Goal: Task Accomplishment & Management: Manage account settings

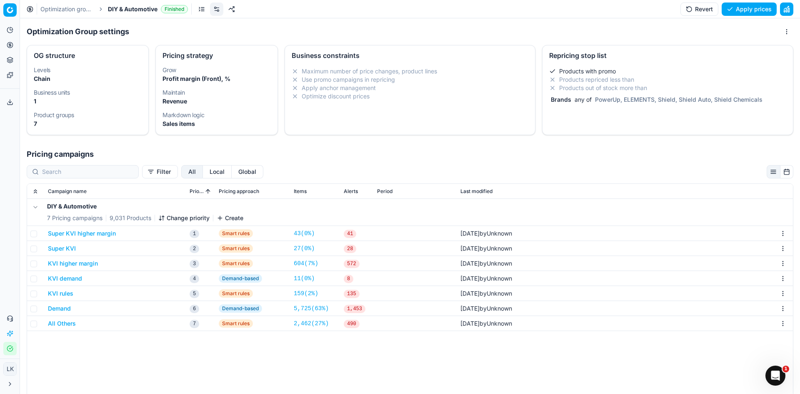
click at [292, 360] on div "DIY & Automotive 7 Pricing campaigns 9,031 Products Change priority Create Supe…" at bounding box center [410, 346] width 766 height 294
click at [6, 24] on button "Analytics" at bounding box center [9, 29] width 13 height 13
click at [7, 45] on icon at bounding box center [10, 45] width 7 height 7
click at [47, 104] on link "Products" at bounding box center [80, 101] width 97 height 12
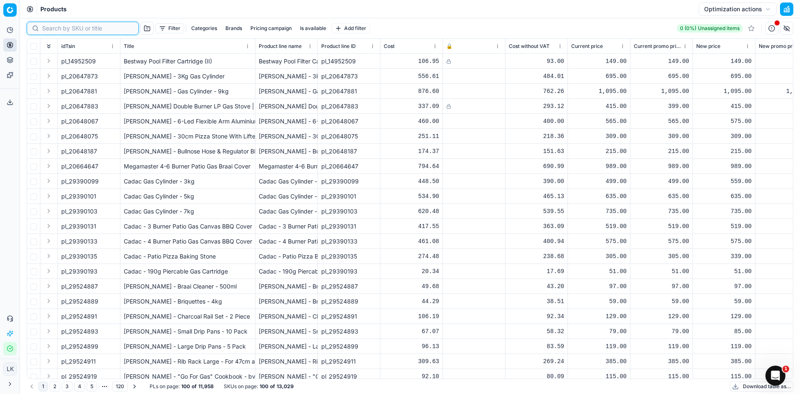
click at [53, 30] on input at bounding box center [87, 28] width 91 height 8
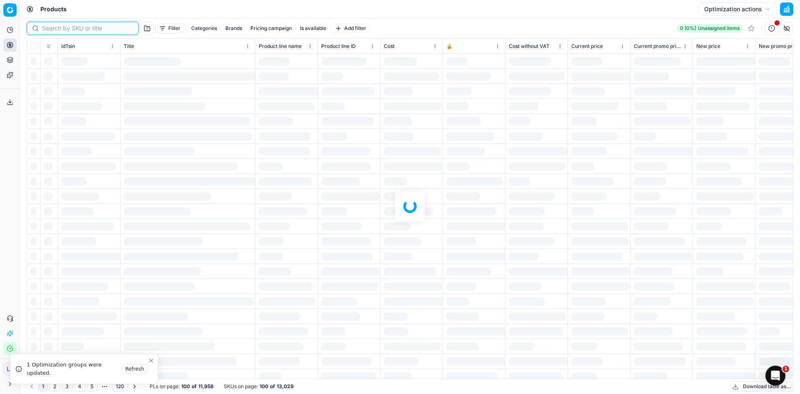
paste input "46500131"
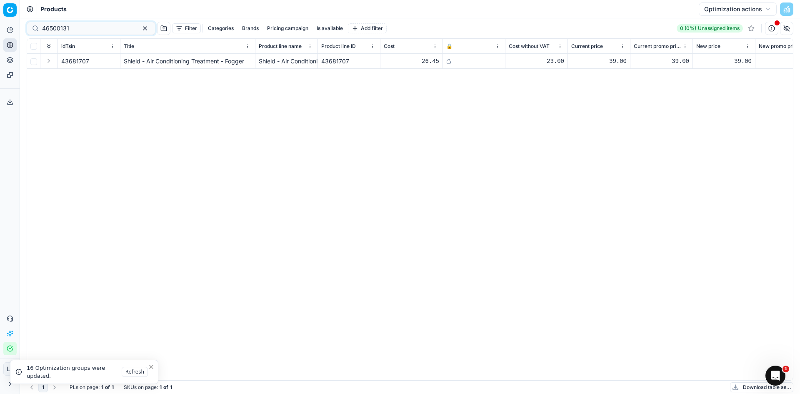
click at [135, 374] on button "Refresh" at bounding box center [135, 372] width 26 height 10
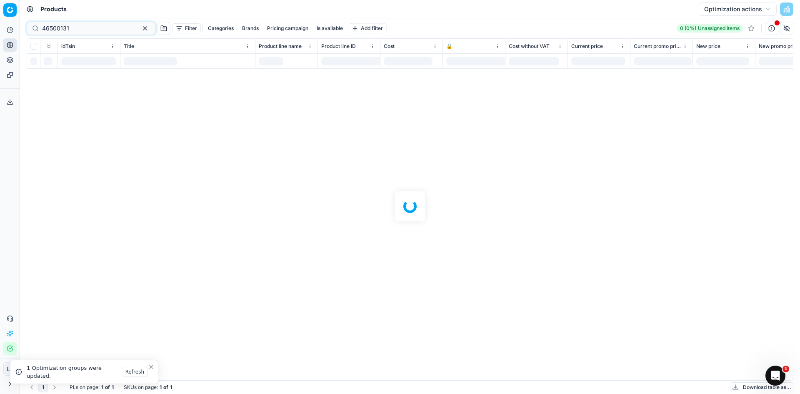
click at [152, 366] on icon "Close toast" at bounding box center [151, 366] width 7 height 7
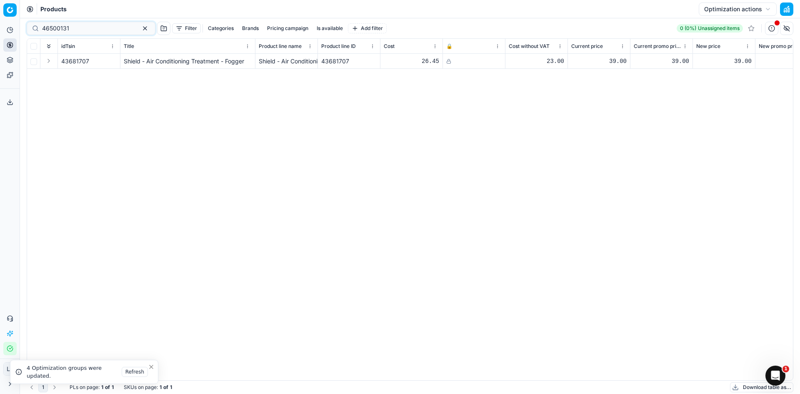
click at [153, 367] on icon "Close toast" at bounding box center [151, 366] width 7 height 7
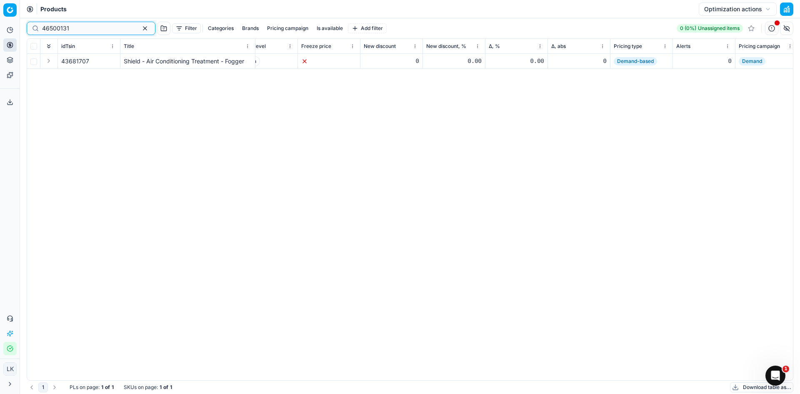
scroll to position [0, 83]
click at [76, 29] on input "46500131" at bounding box center [87, 28] width 91 height 8
click at [76, 28] on input "46500131" at bounding box center [87, 28] width 91 height 8
paste input "74696183"
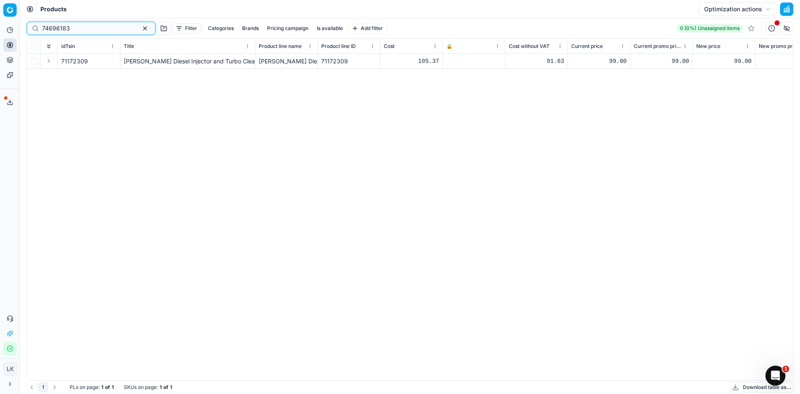
type input "74696183"
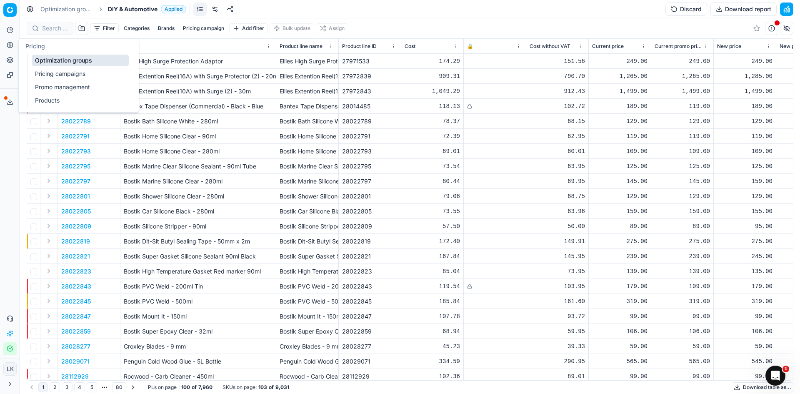
click at [58, 72] on link "Pricing campaigns" at bounding box center [80, 74] width 97 height 12
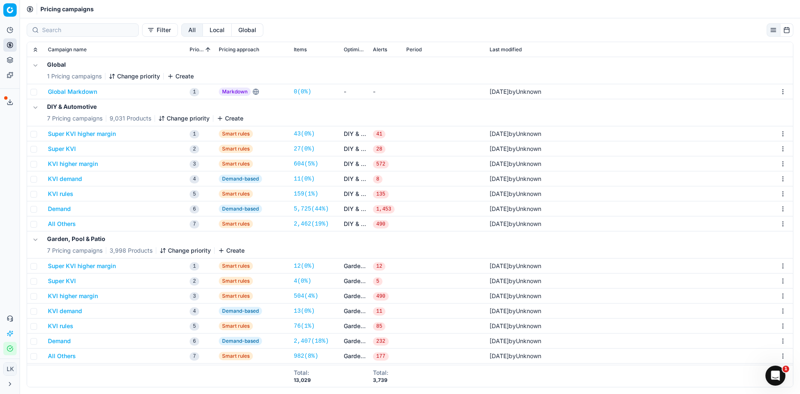
click at [74, 94] on button "Global Markdown" at bounding box center [72, 92] width 49 height 8
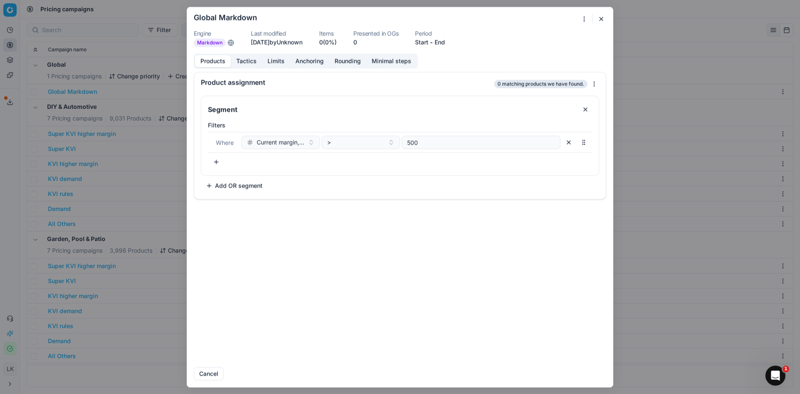
click at [246, 64] on button "Tactics" at bounding box center [246, 61] width 31 height 12
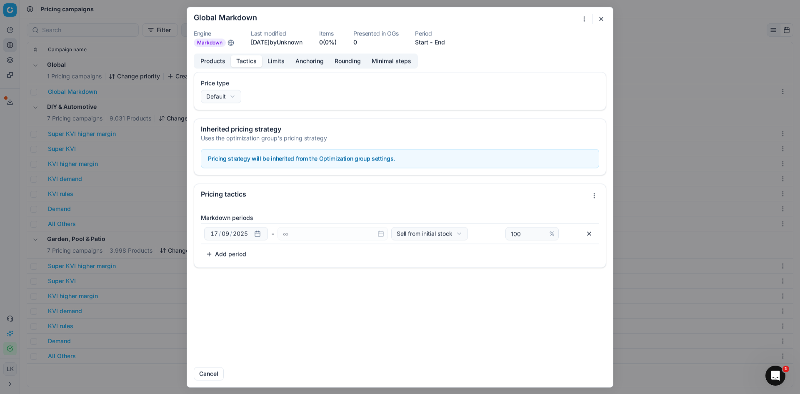
click at [277, 59] on button "Limits" at bounding box center [276, 61] width 28 height 12
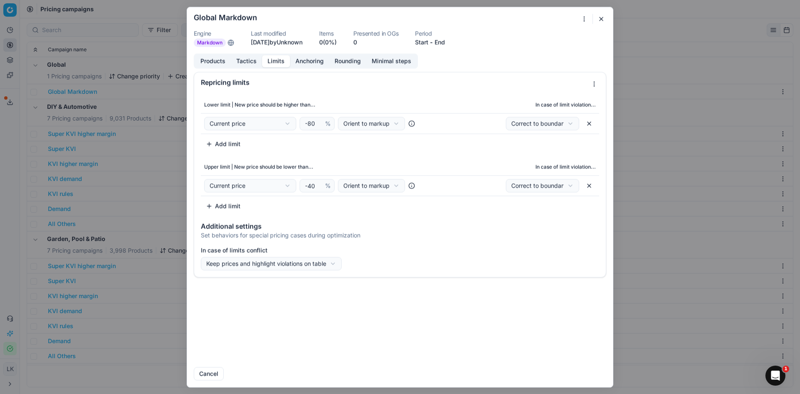
click at [312, 61] on button "Anchoring" at bounding box center [309, 61] width 39 height 12
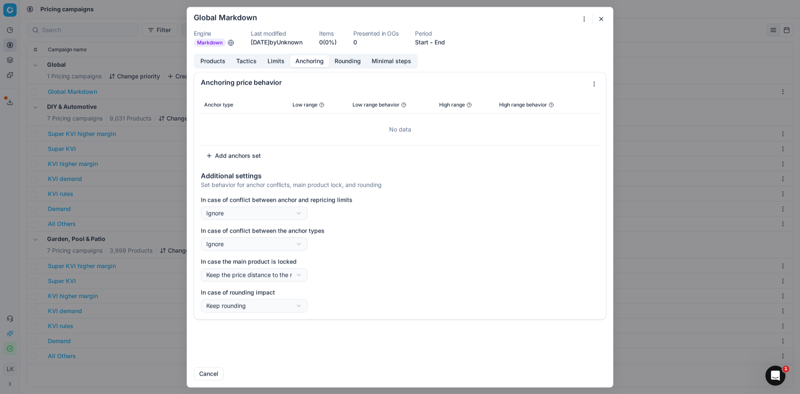
click at [346, 59] on button "Rounding" at bounding box center [347, 61] width 37 height 12
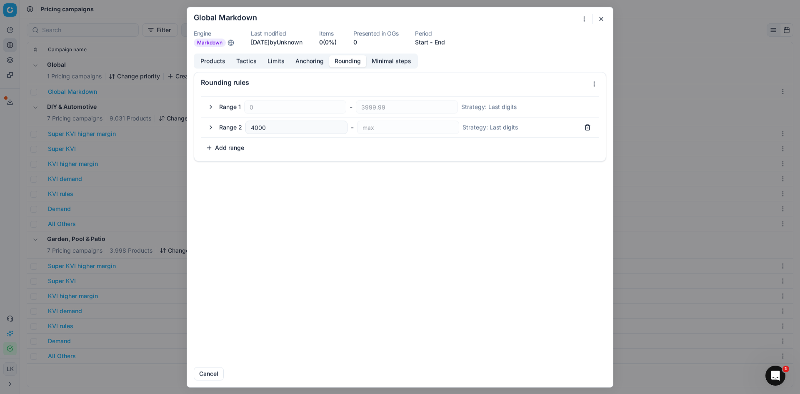
click at [242, 58] on button "Tactics" at bounding box center [246, 61] width 31 height 12
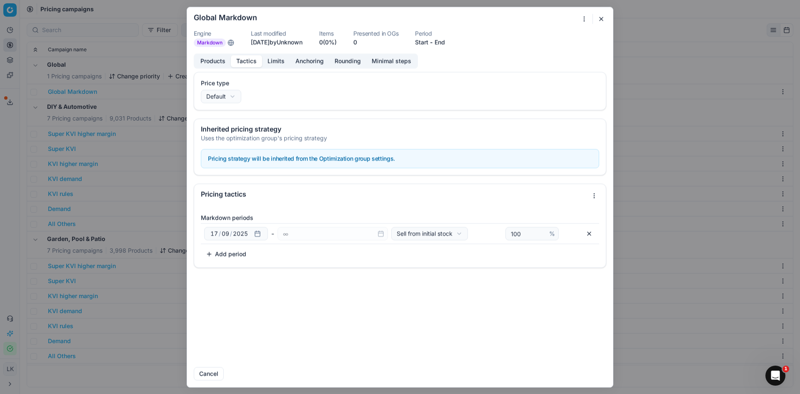
click at [603, 18] on button "button" at bounding box center [601, 19] width 10 height 10
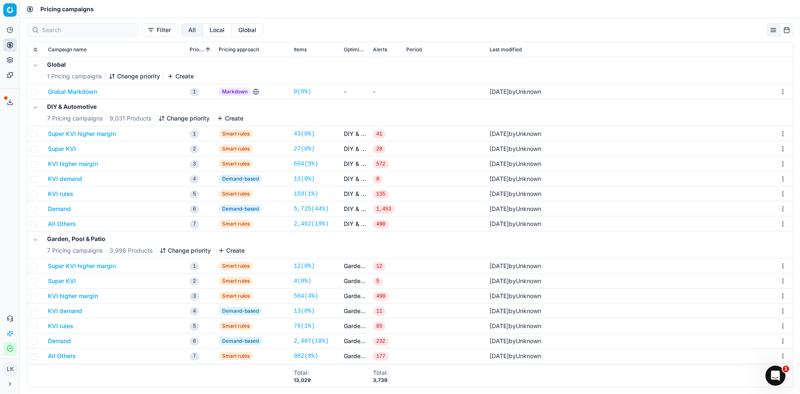
click at [64, 211] on button "Demand" at bounding box center [59, 209] width 23 height 8
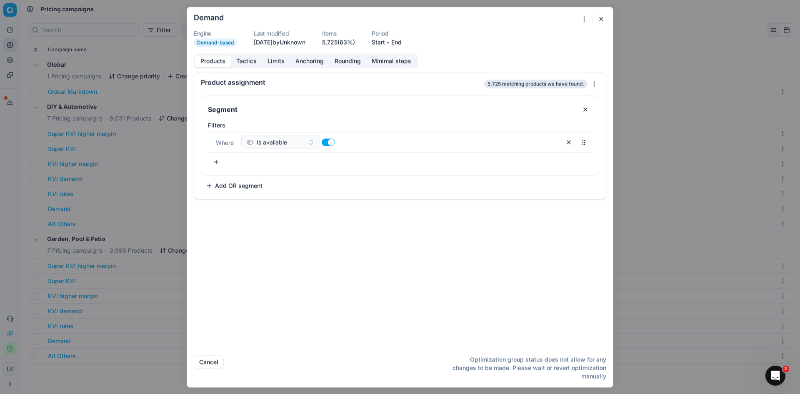
click at [241, 60] on button "Tactics" at bounding box center [246, 61] width 31 height 12
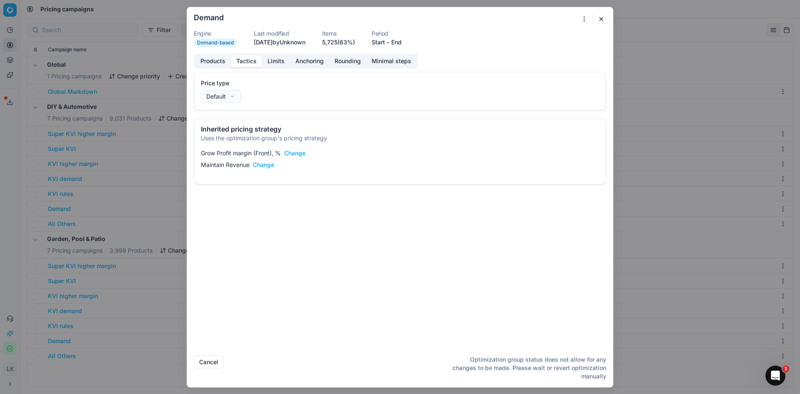
click at [282, 60] on button "Limits" at bounding box center [276, 61] width 28 height 12
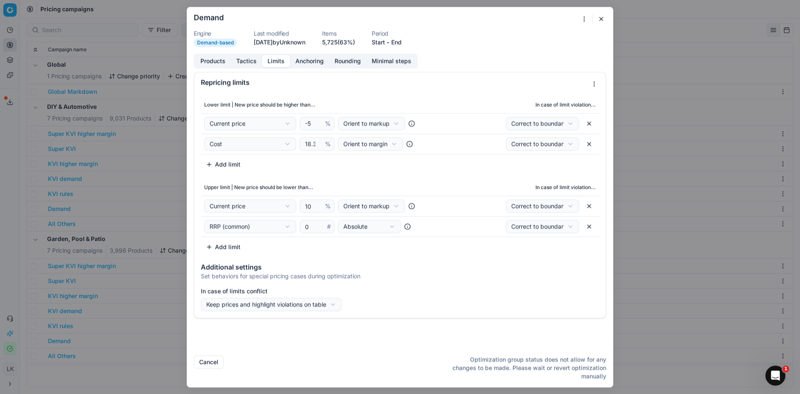
click at [303, 60] on button "Anchoring" at bounding box center [309, 61] width 39 height 12
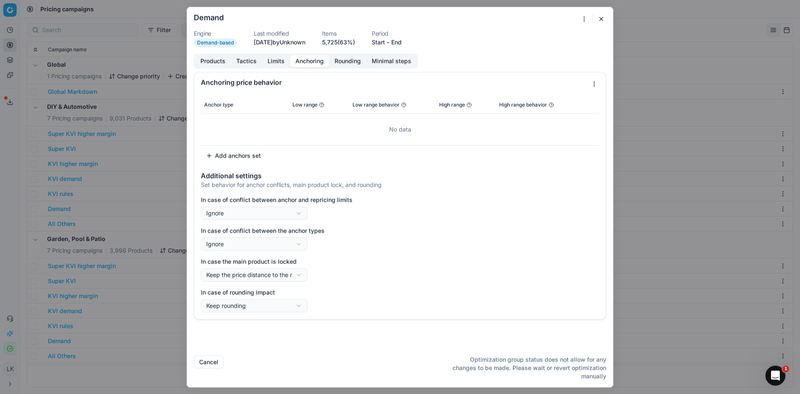
click at [597, 19] on button "button" at bounding box center [601, 19] width 10 height 10
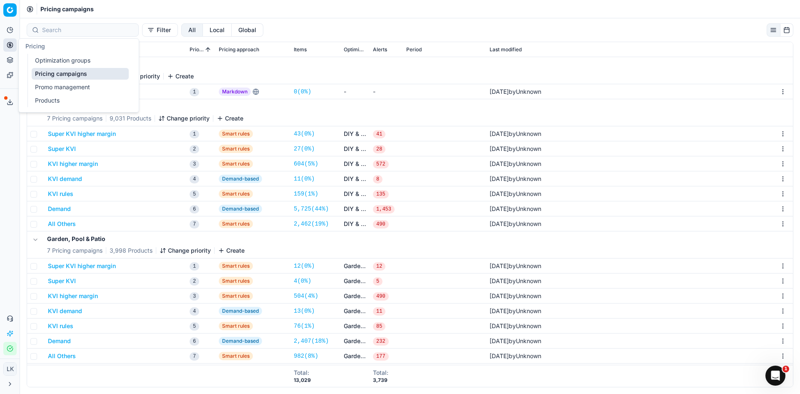
click at [68, 60] on link "Optimization groups" at bounding box center [80, 61] width 97 height 12
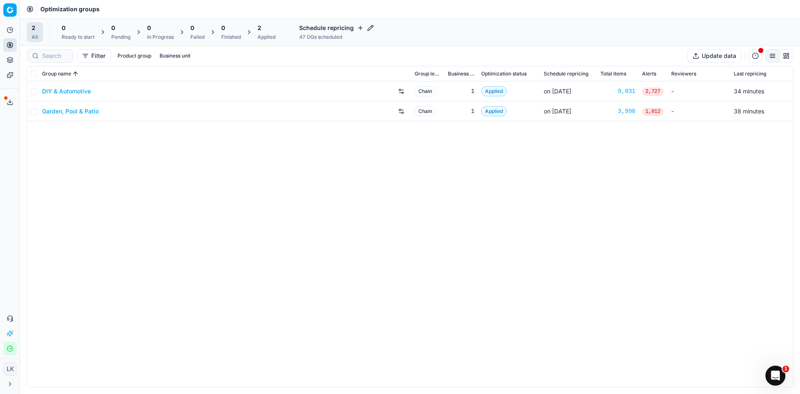
click at [236, 176] on div "DIY & Automotive Chain 1 Applied on Sep 26 9,031 2,727 - 34 minutes Garden, Poo…" at bounding box center [410, 233] width 766 height 305
click at [71, 93] on link "DIY & Automotive" at bounding box center [66, 91] width 49 height 8
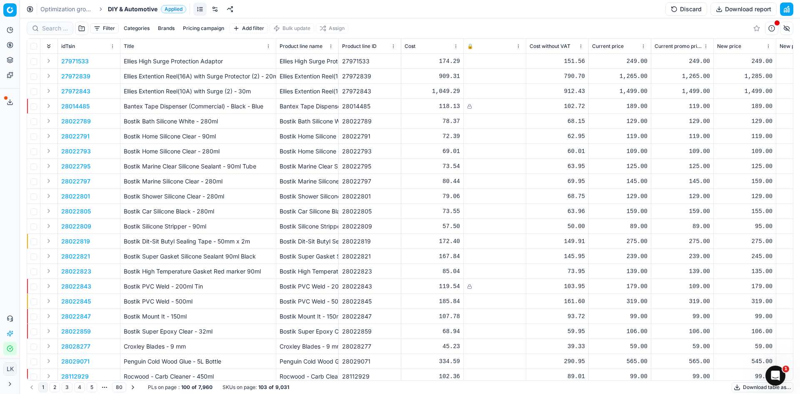
click at [164, 28] on button "Brands" at bounding box center [166, 28] width 23 height 10
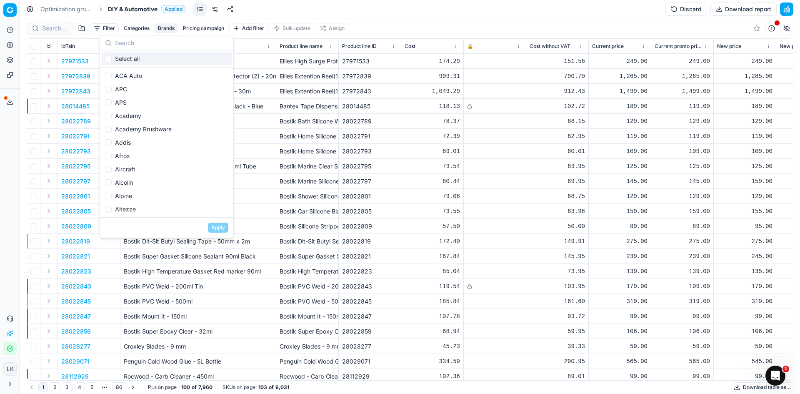
click at [176, 45] on input "text" at bounding box center [171, 43] width 113 height 17
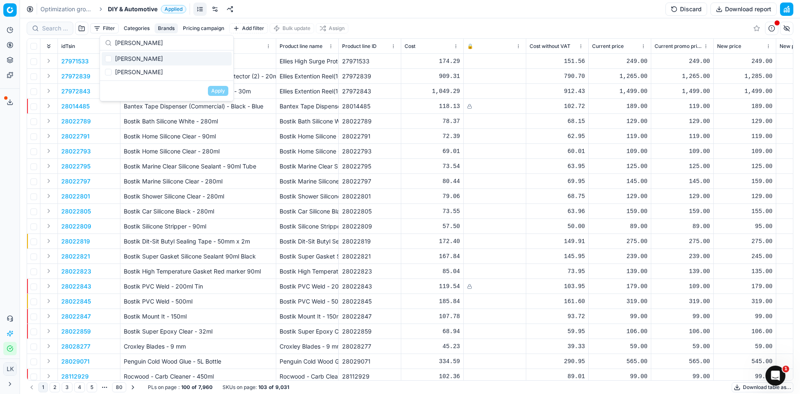
type input "wynn"
click at [111, 59] on input "Suggestions" at bounding box center [108, 58] width 7 height 7
checkbox input "true"
click at [111, 75] on input "Suggestions" at bounding box center [108, 72] width 7 height 7
checkbox input "true"
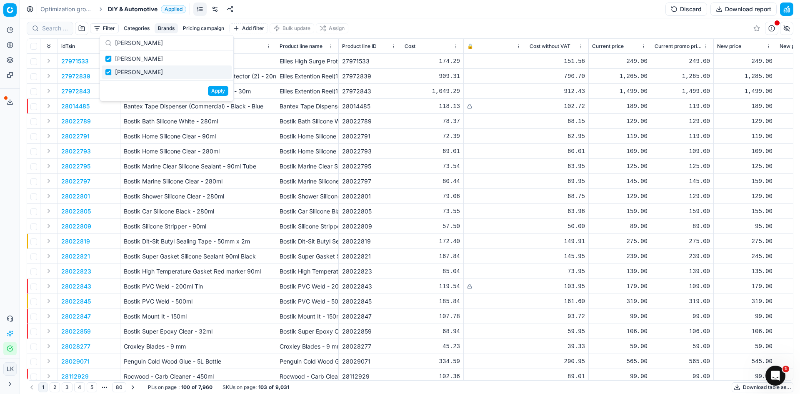
click at [220, 90] on button "Apply" at bounding box center [218, 91] width 20 height 10
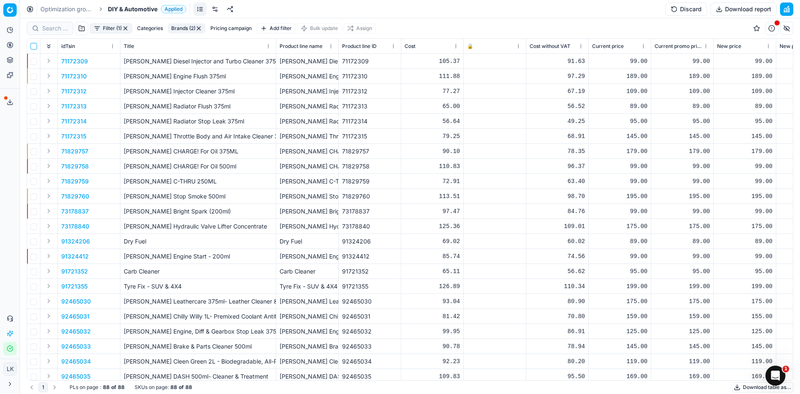
click at [33, 49] on input "checkbox" at bounding box center [33, 46] width 7 height 7
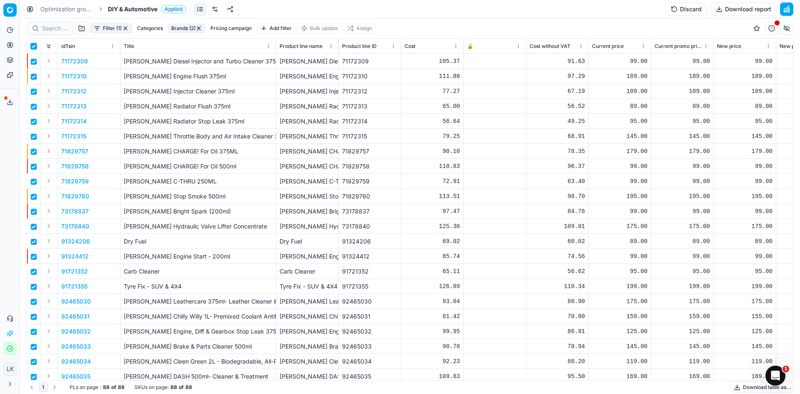
checkbox input "true"
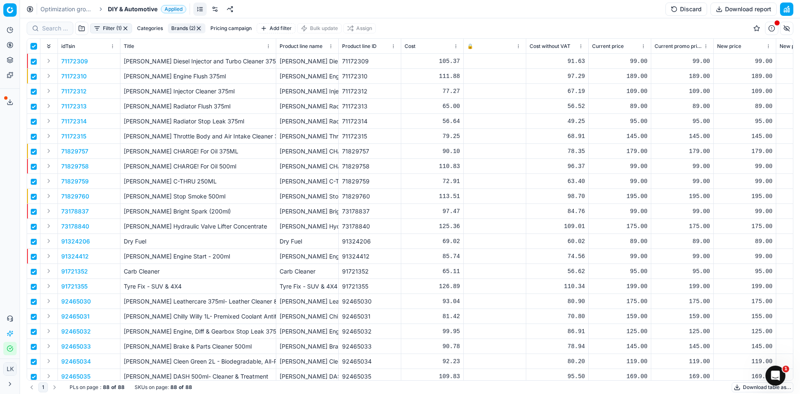
checkbox input "true"
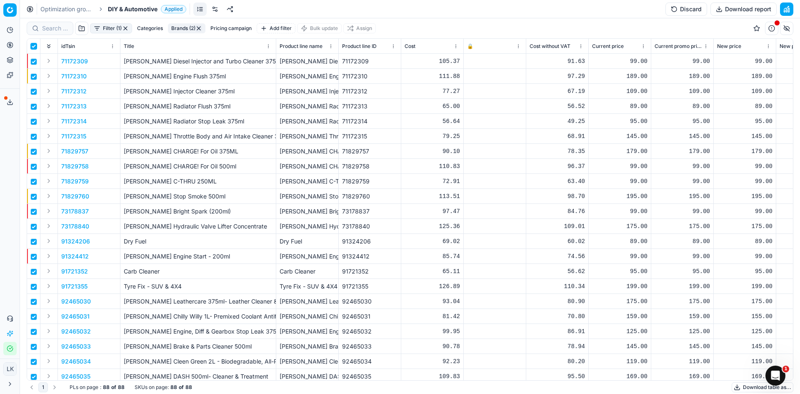
checkbox input "true"
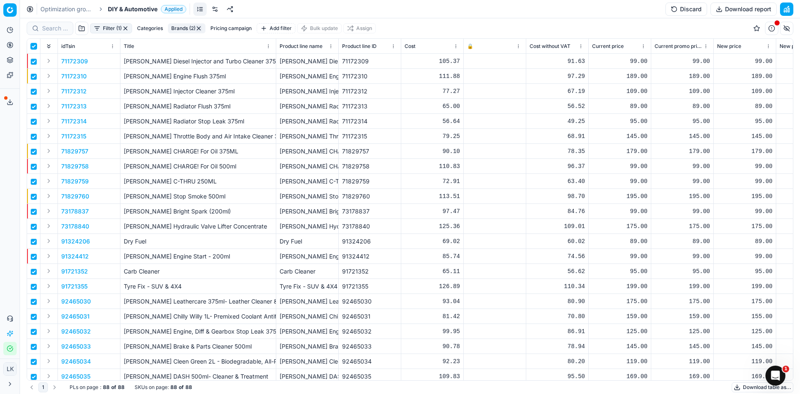
checkbox input "true"
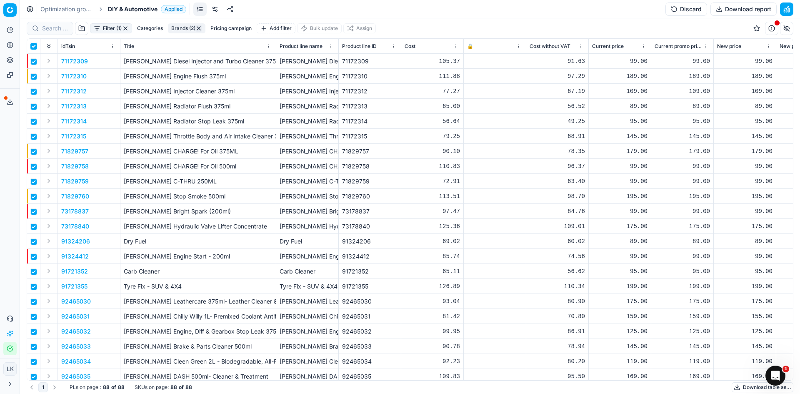
checkbox input "true"
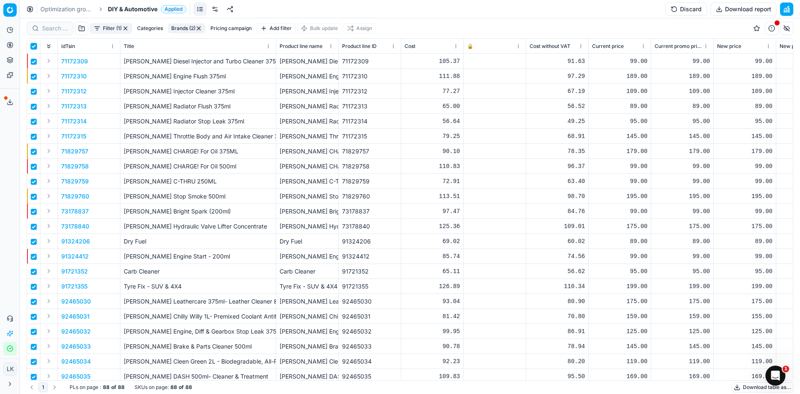
checkbox input "true"
click at [147, 7] on span "DIY & Automotive" at bounding box center [133, 9] width 50 height 8
click at [243, 40] on span "Applied" at bounding box center [250, 39] width 25 height 8
checkbox input "false"
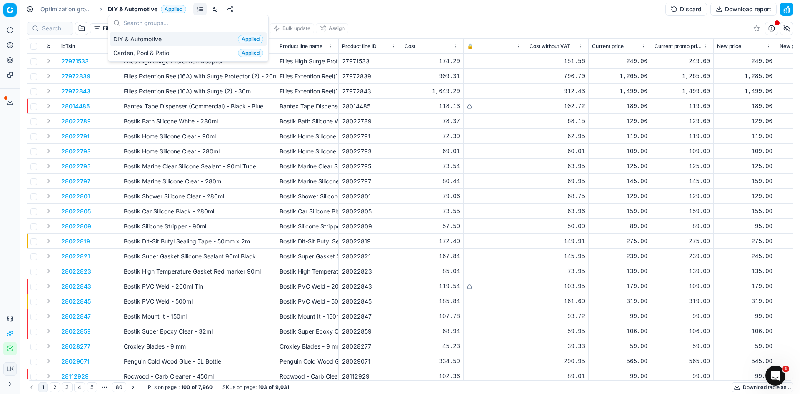
click at [155, 40] on span "DIY & Automotive" at bounding box center [139, 39] width 52 height 8
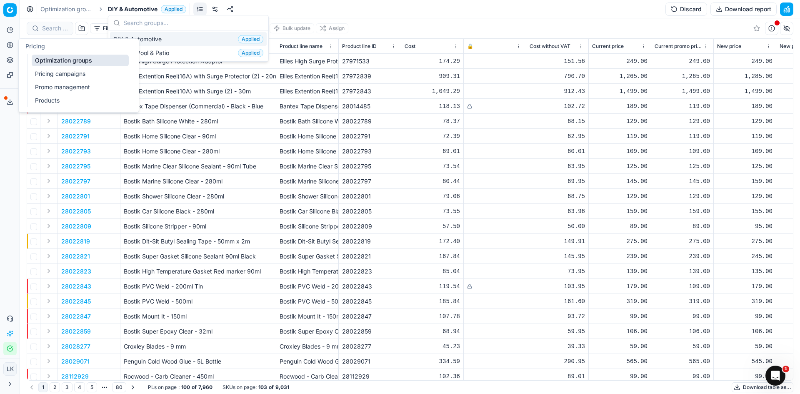
click at [49, 60] on link "Optimization groups" at bounding box center [80, 61] width 97 height 12
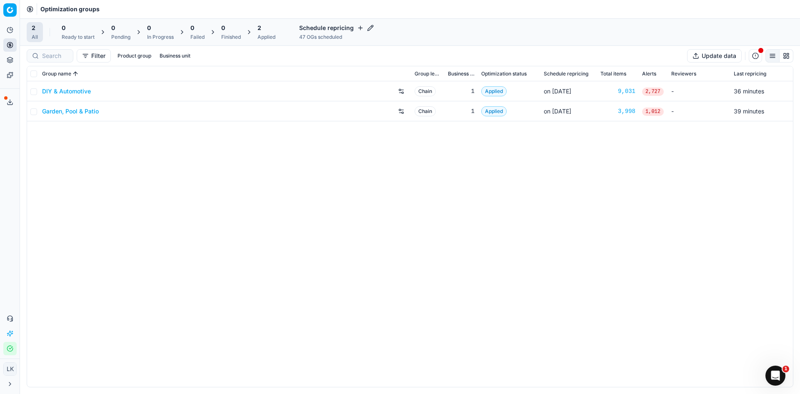
click at [91, 89] on div "DIY & Automotive" at bounding box center [225, 91] width 366 height 13
click at [86, 90] on link "DIY & Automotive" at bounding box center [66, 91] width 49 height 8
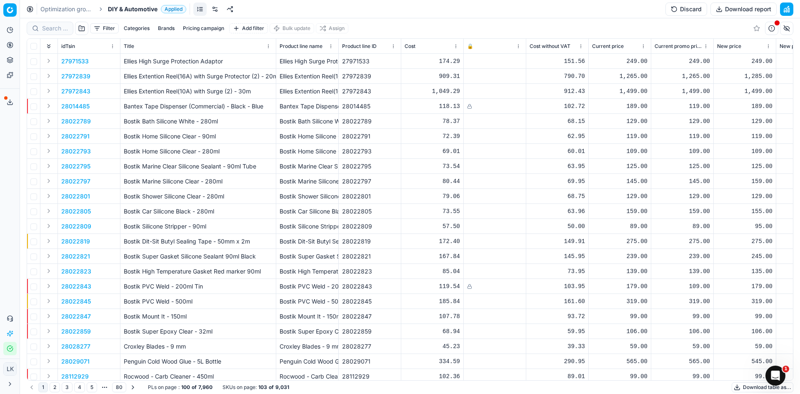
click at [684, 9] on button "Discard" at bounding box center [687, 9] width 42 height 13
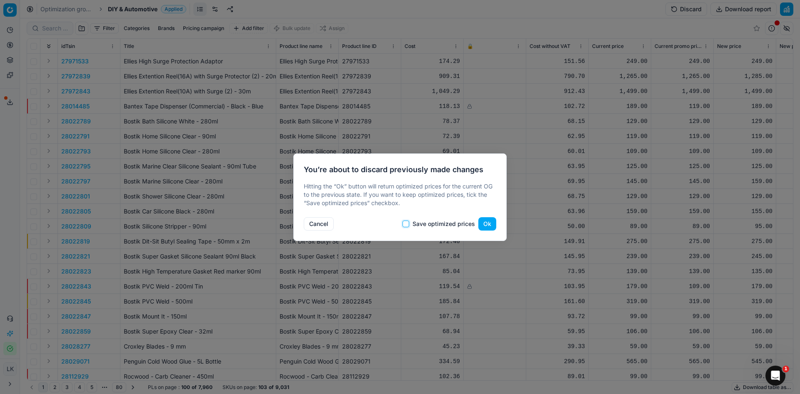
click at [409, 224] on input "Save optimized prices" at bounding box center [406, 223] width 7 height 7
checkbox input "true"
click at [489, 225] on button "Ok" at bounding box center [487, 223] width 18 height 13
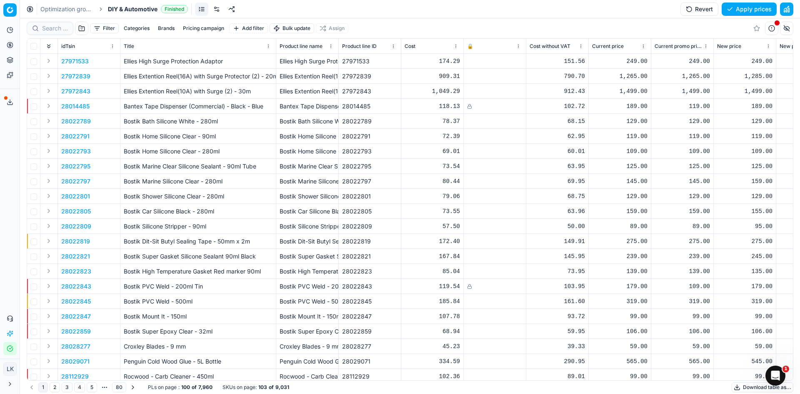
click at [169, 28] on button "Brands" at bounding box center [166, 28] width 23 height 10
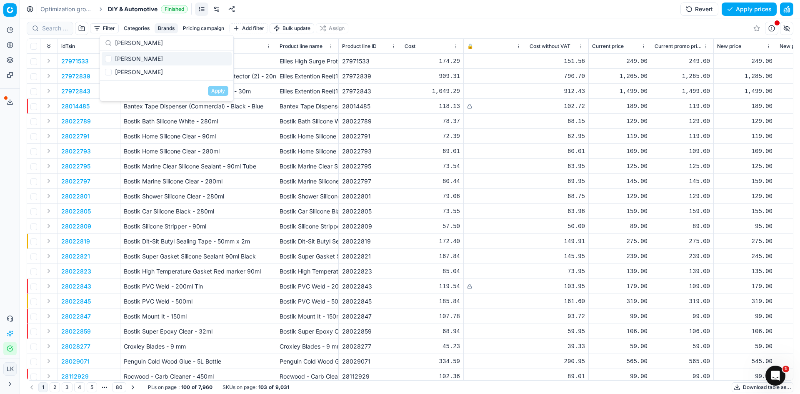
type input "wynn"
click at [110, 58] on input "Suggestions" at bounding box center [108, 58] width 7 height 7
checkbox input "true"
click at [114, 75] on div "Wynns" at bounding box center [167, 71] width 130 height 13
checkbox input "true"
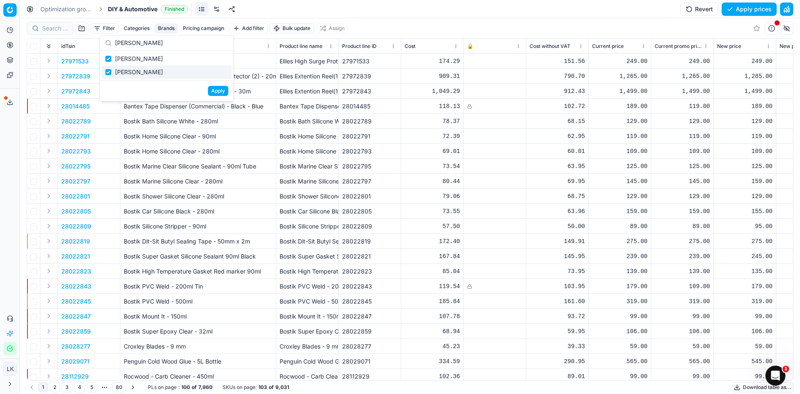
click at [223, 91] on button "Apply" at bounding box center [218, 91] width 20 height 10
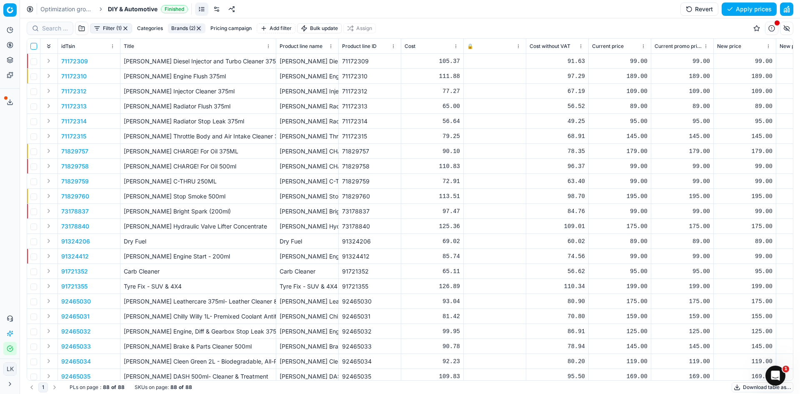
click at [34, 45] on input "checkbox" at bounding box center [33, 46] width 7 height 7
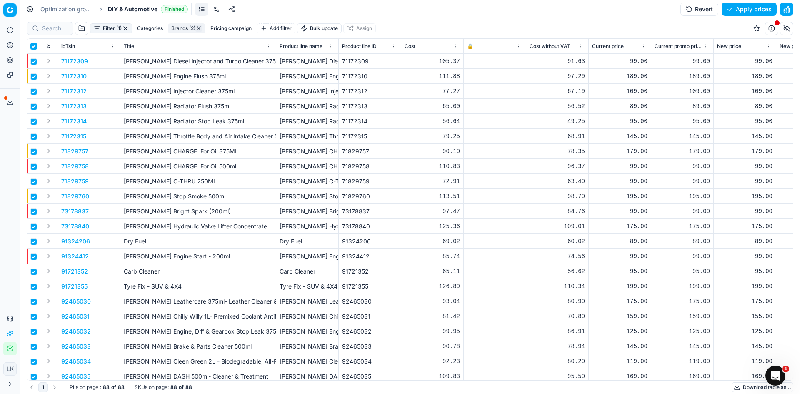
checkbox input "true"
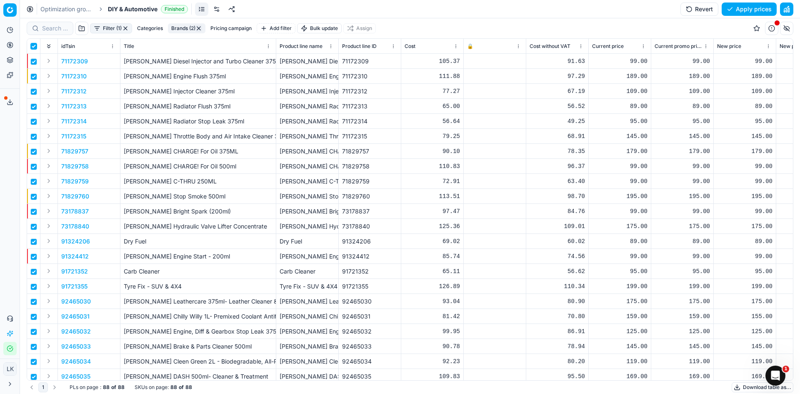
checkbox input "true"
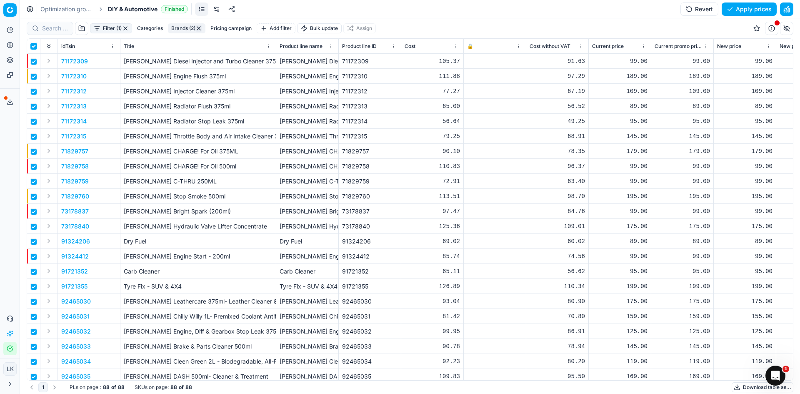
checkbox input "true"
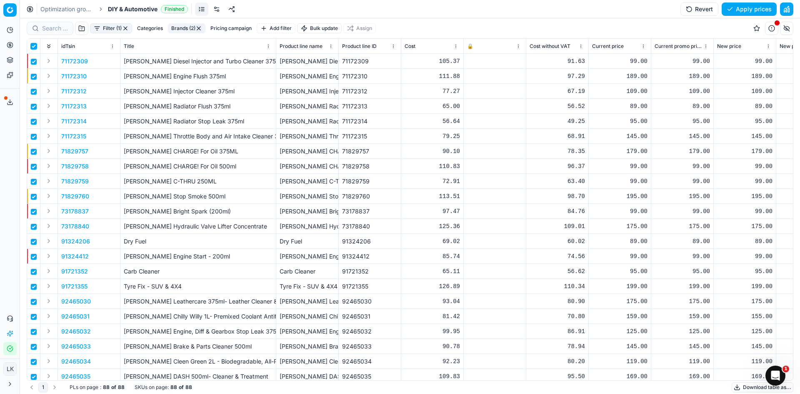
checkbox input "true"
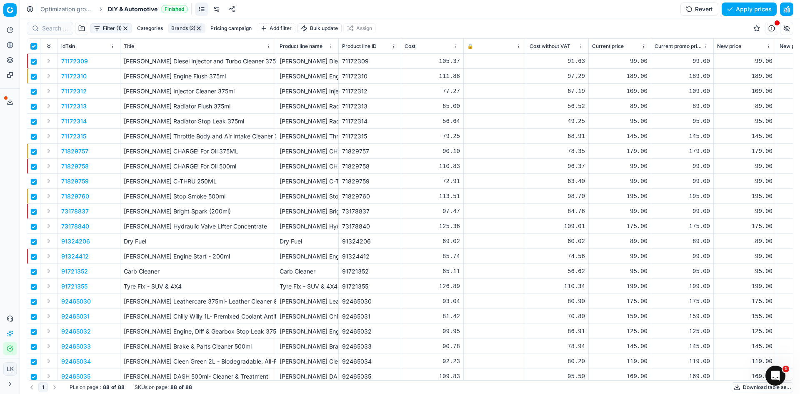
checkbox input "true"
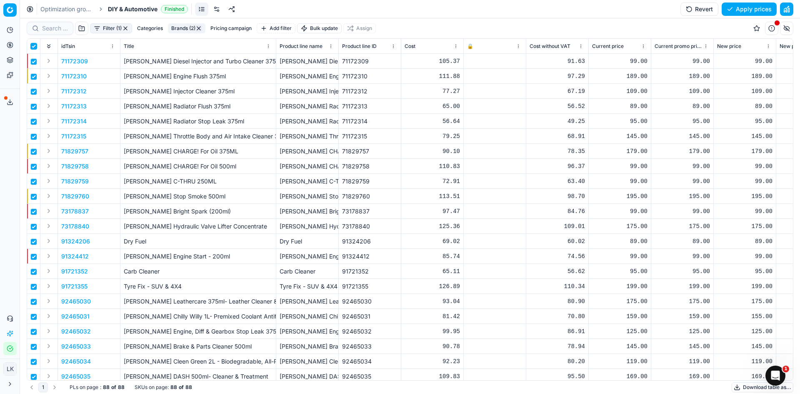
checkbox input "true"
click at [355, 25] on html "Pricing platform Analytics Pricing Product portfolio Templates Export service 0…" at bounding box center [400, 197] width 800 height 394
click at [343, 86] on div "Unassign from PCs" at bounding box center [362, 83] width 85 height 13
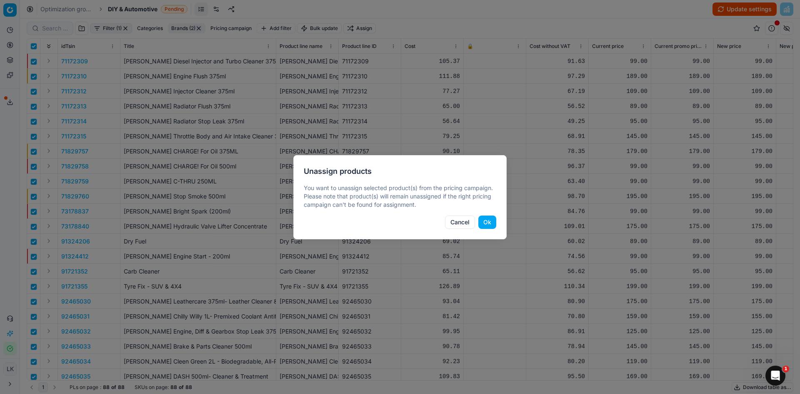
click at [487, 223] on button "Ok" at bounding box center [487, 221] width 18 height 13
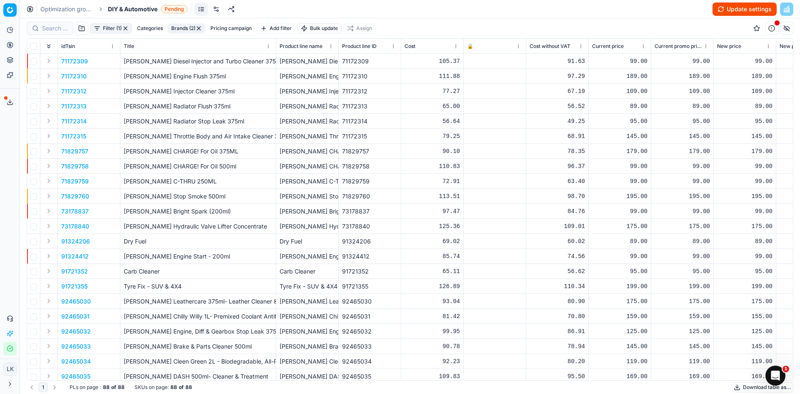
checkbox input "false"
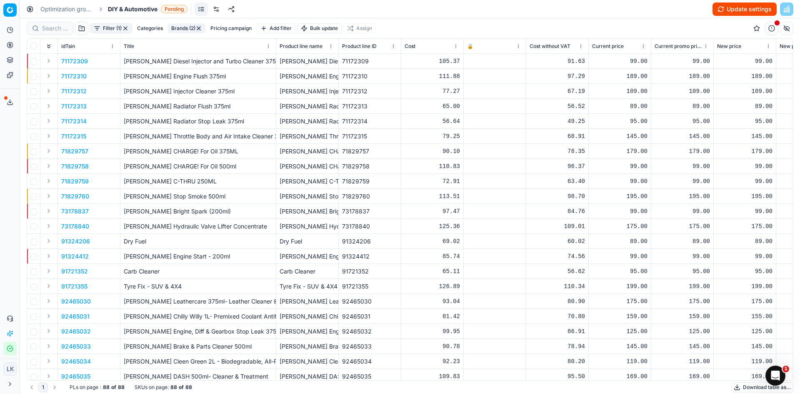
checkbox input "false"
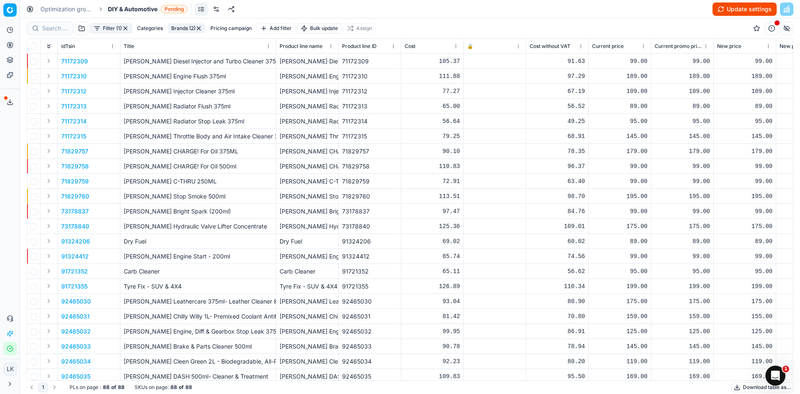
checkbox input "false"
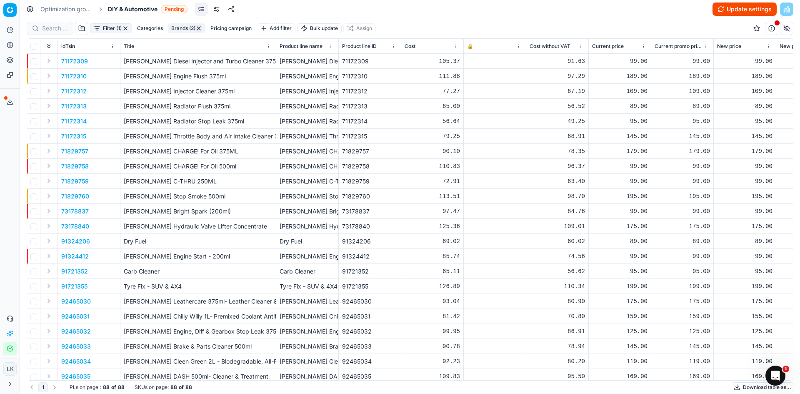
checkbox input "false"
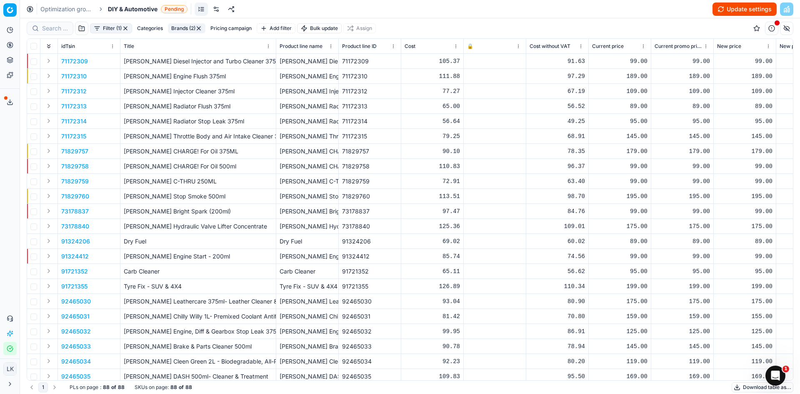
checkbox input "false"
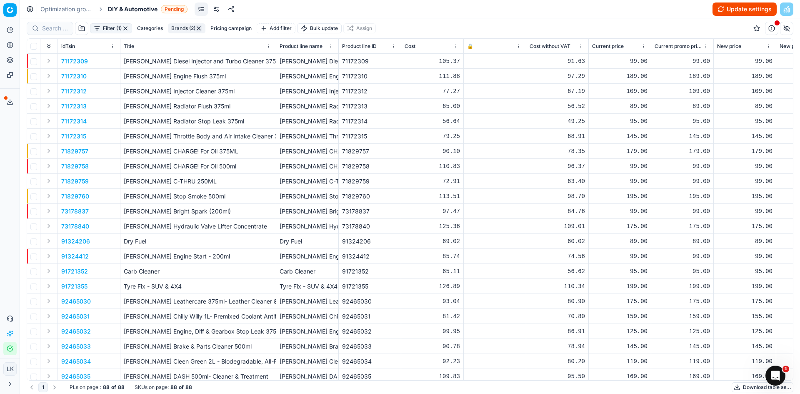
checkbox input "false"
click at [726, 10] on button "Update settings" at bounding box center [745, 9] width 64 height 13
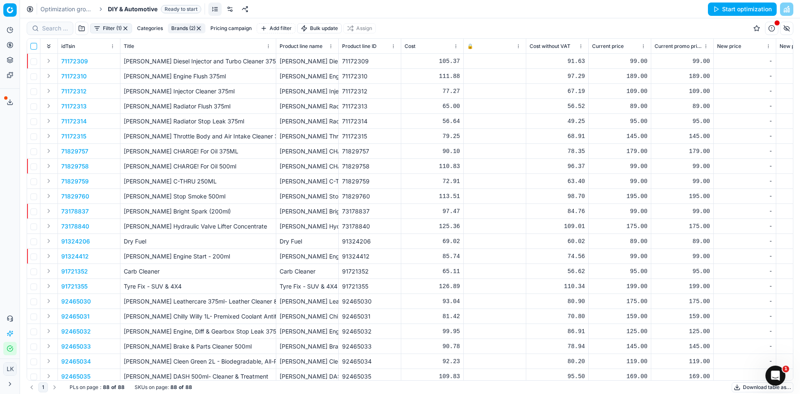
click at [34, 44] on input "checkbox" at bounding box center [33, 46] width 7 height 7
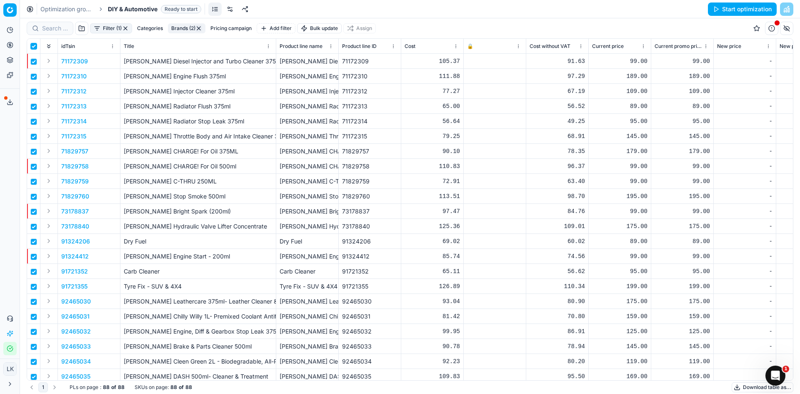
checkbox input "true"
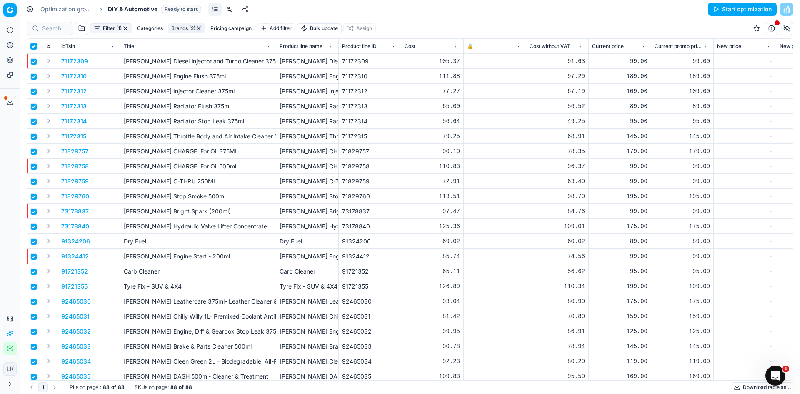
checkbox input "true"
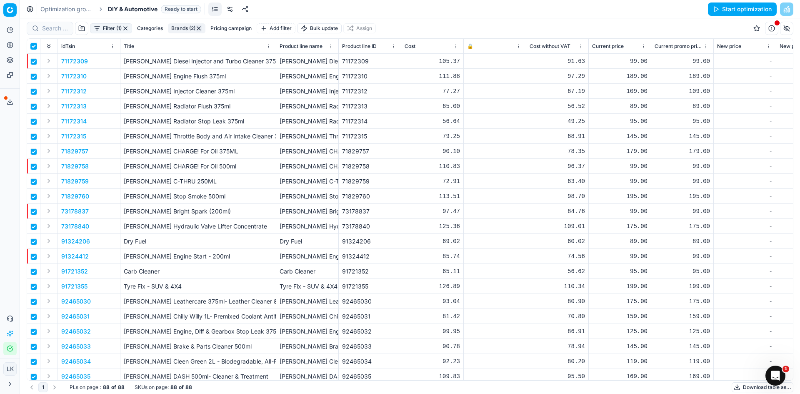
checkbox input "true"
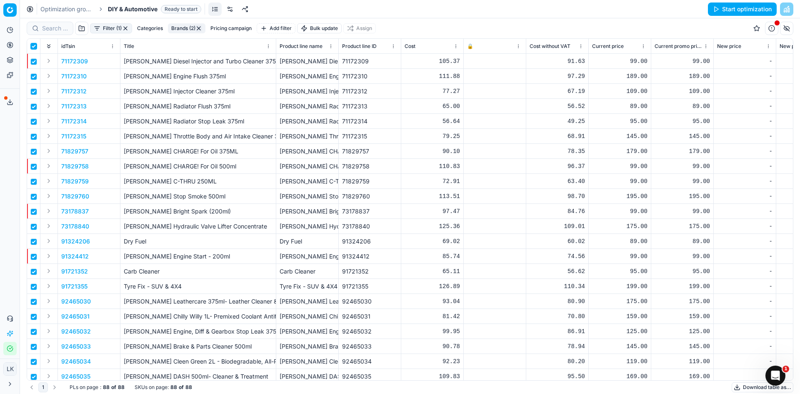
checkbox input "true"
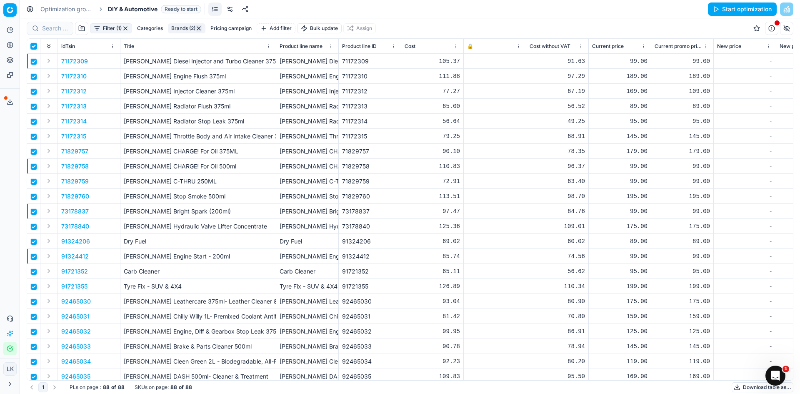
checkbox input "true"
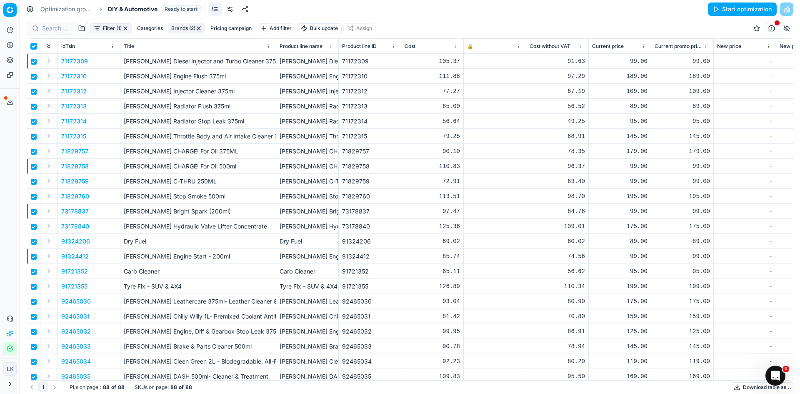
checkbox input "true"
click at [233, 8] on link at bounding box center [229, 9] width 13 height 13
checkbox input "false"
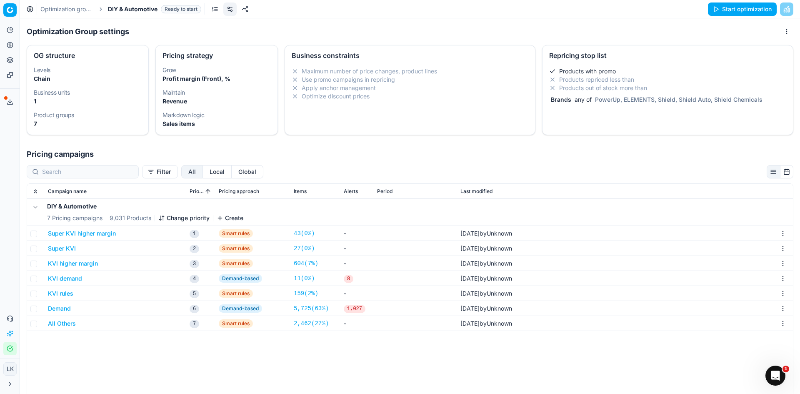
click at [612, 116] on div "Repricing stop list Products with promo Products repriced less than Products ou…" at bounding box center [667, 90] width 251 height 90
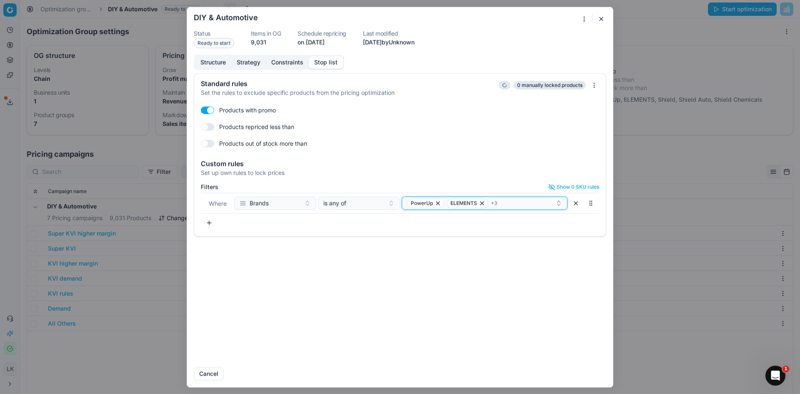
click at [514, 206] on div "PowerUp ELEMENTS + 3" at bounding box center [481, 203] width 148 height 10
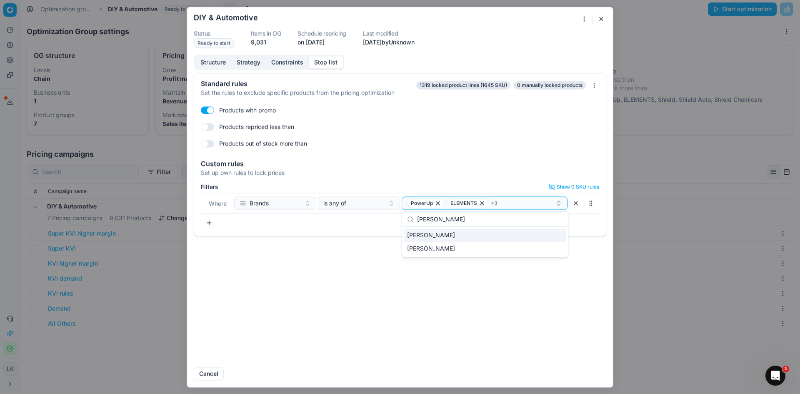
type input "wynn"
click at [479, 234] on div "Wynn's" at bounding box center [485, 234] width 163 height 13
click at [473, 248] on div "Wynns" at bounding box center [485, 248] width 163 height 13
click at [592, 377] on button "Save" at bounding box center [589, 373] width 33 height 13
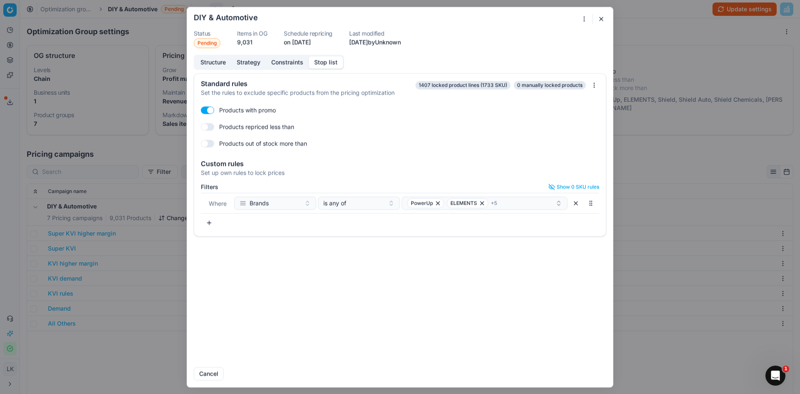
click at [377, 315] on div "Standard rules Set the rules to exclude specific products from the pricing opti…" at bounding box center [400, 216] width 426 height 287
click at [533, 202] on div "PowerUp ELEMENTS + 5" at bounding box center [481, 203] width 148 height 10
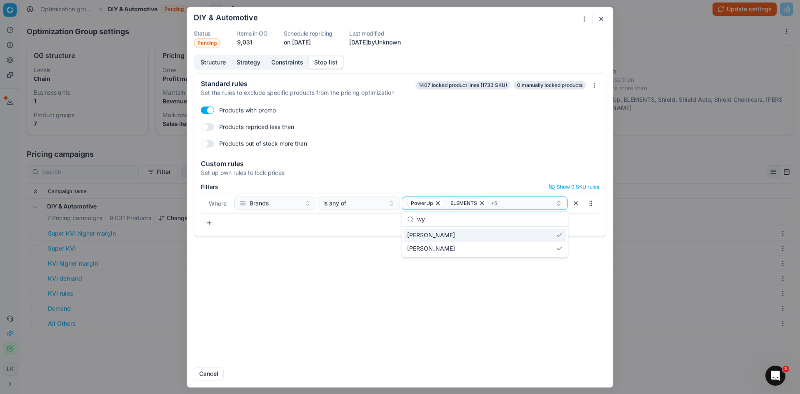
type input "wyn"
click at [495, 340] on div "Standard rules Set the rules to exclude specific products from the pricing opti…" at bounding box center [400, 216] width 426 height 287
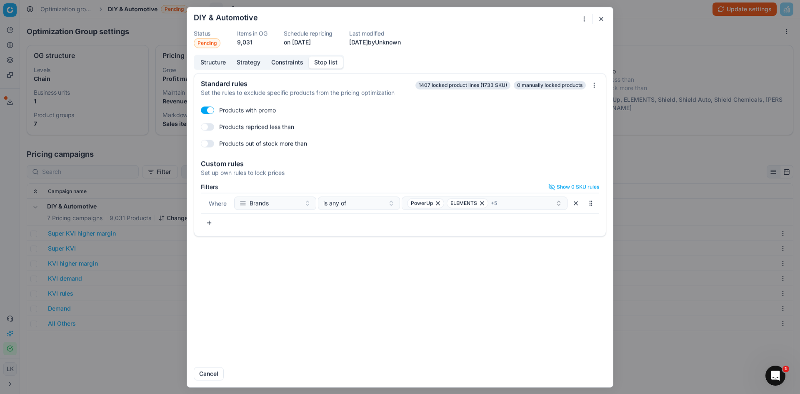
click at [420, 323] on div "Standard rules Set the rules to exclude specific products from the pricing opti…" at bounding box center [400, 216] width 426 height 287
click at [604, 15] on button "button" at bounding box center [601, 19] width 10 height 10
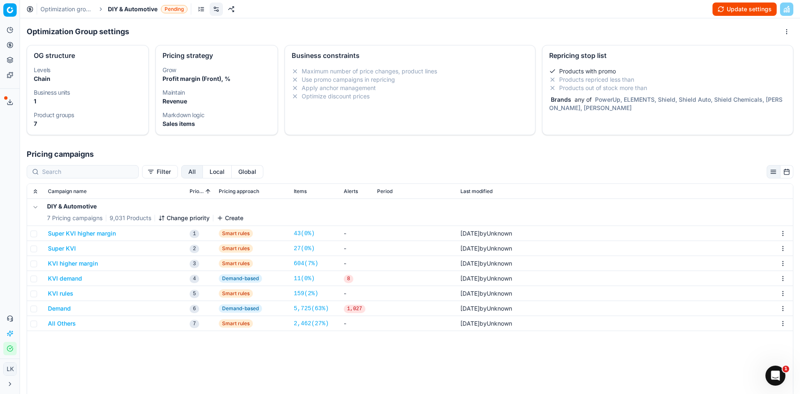
click at [746, 12] on button "Update settings" at bounding box center [745, 9] width 64 height 13
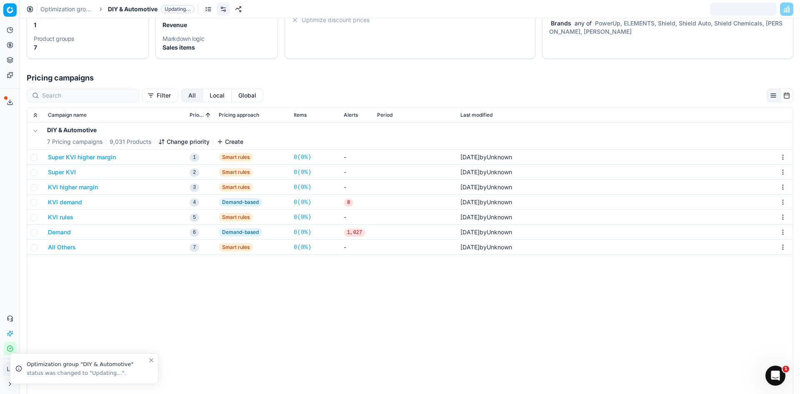
scroll to position [97, 0]
click at [450, 344] on div "DIY & Automotive 7 Pricing campaigns 9,031 Products Change priority Create Supe…" at bounding box center [410, 271] width 766 height 294
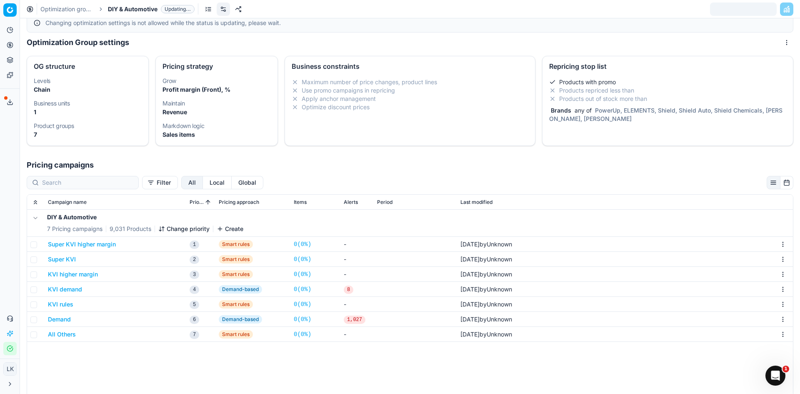
scroll to position [0, 0]
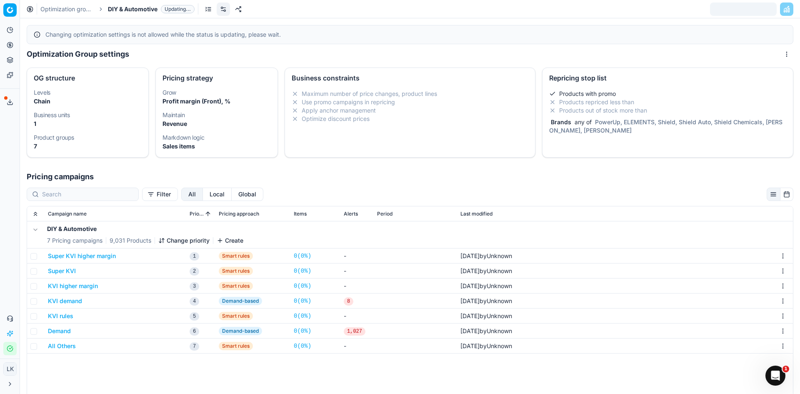
click at [493, 180] on h1 "Pricing campaigns" at bounding box center [410, 177] width 780 height 12
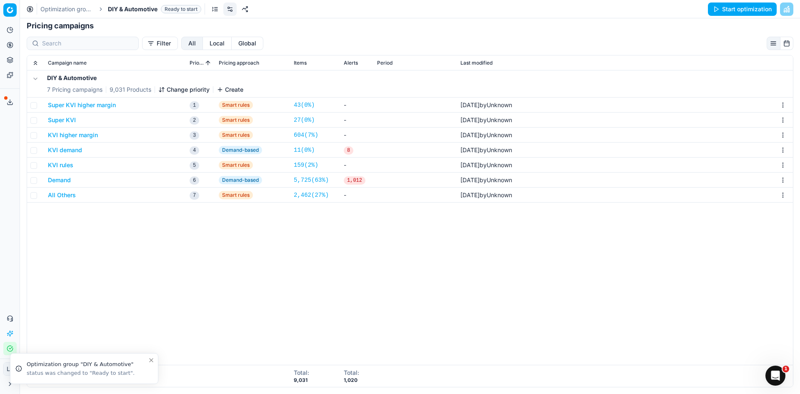
drag, startPoint x: 357, startPoint y: 272, endPoint x: 364, endPoint y: 273, distance: 6.7
click at [358, 272] on div "DIY & Automotive 7 Pricing campaigns 9,031 Products Change priority Create Supe…" at bounding box center [410, 217] width 766 height 294
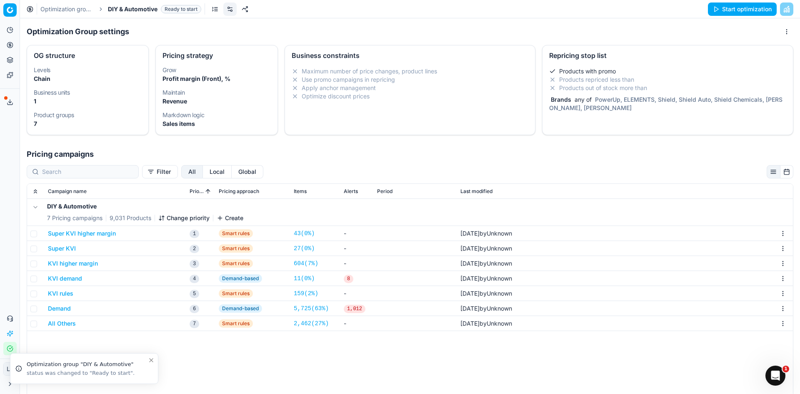
click at [486, 157] on h1 "Pricing campaigns" at bounding box center [410, 154] width 780 height 12
click at [605, 110] on div "Brands any of PowerUp, ELEMENTS, Shield, Shield Auto, Shield Chemicals, Wynn's,…" at bounding box center [667, 103] width 237 height 17
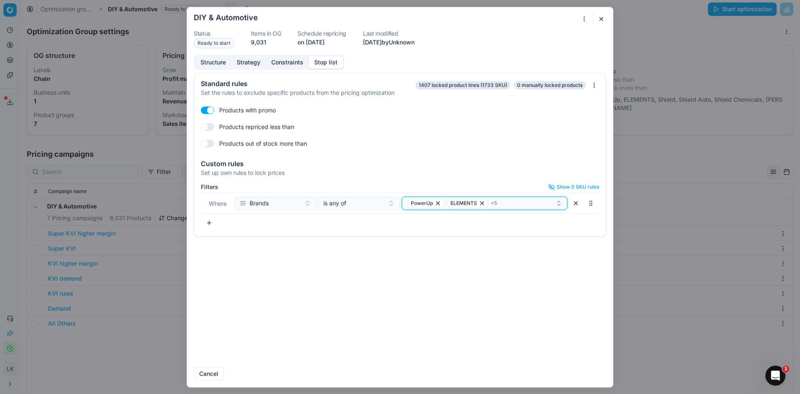
click at [522, 207] on div "PowerUp ELEMENTS + 5" at bounding box center [481, 203] width 148 height 10
type input "wynn"
click at [601, 20] on button "button" at bounding box center [601, 19] width 10 height 10
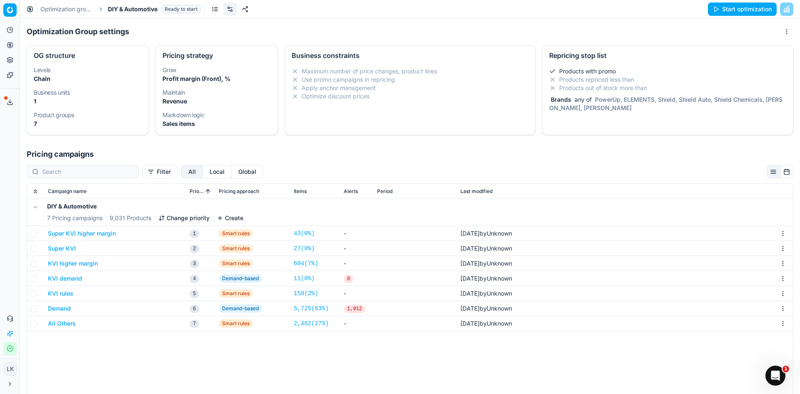
click at [456, 162] on div "Filter All Local Global Campaign name Priority Pricing approach Items Alerts Pe…" at bounding box center [410, 341] width 780 height 362
click at [544, 160] on h1 "Pricing campaigns" at bounding box center [410, 154] width 780 height 12
click at [619, 30] on div "Optimization Group settings" at bounding box center [410, 31] width 767 height 13
click at [506, 28] on div "Optimization Group settings" at bounding box center [410, 31] width 767 height 13
click at [722, 3] on button "Start optimization" at bounding box center [742, 9] width 69 height 13
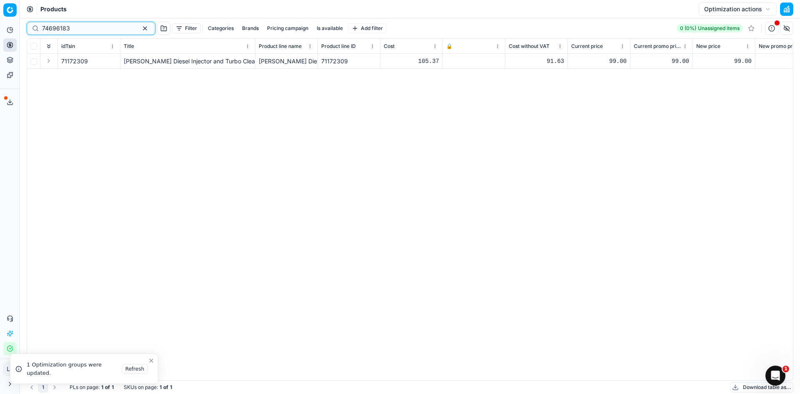
click at [140, 28] on button "button" at bounding box center [145, 28] width 10 height 10
type input "46500131"
click at [565, 196] on div "43681707 Shield - Air Conditioning Treatment - Fogger Shield - Air Conditioning…" at bounding box center [410, 217] width 766 height 326
click at [140, 30] on button "button" at bounding box center [145, 28] width 10 height 10
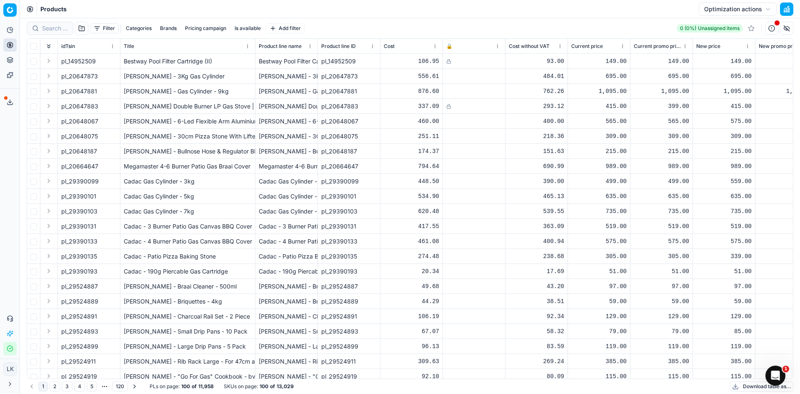
click at [163, 30] on button "Brands" at bounding box center [168, 28] width 23 height 10
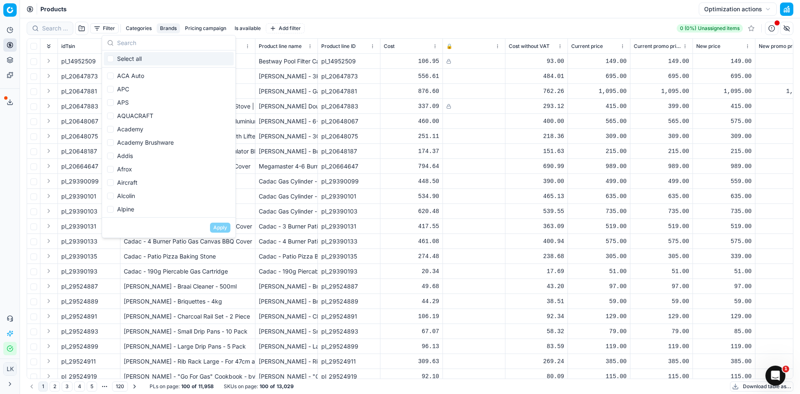
click at [125, 44] on input "text" at bounding box center [173, 43] width 113 height 17
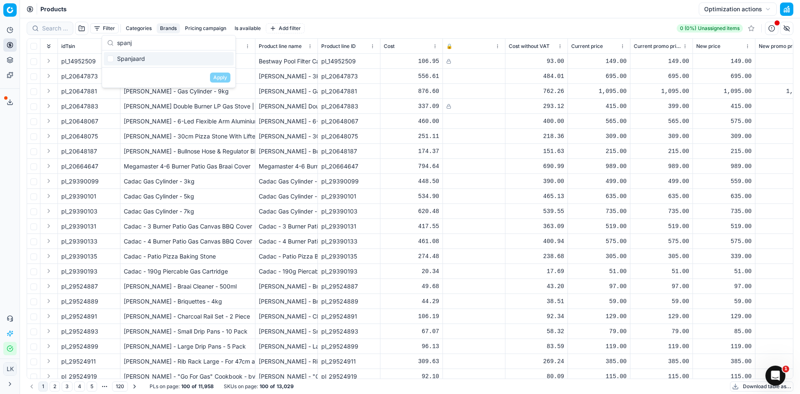
type input "spanj"
click at [113, 57] on input "Suggestions" at bounding box center [110, 58] width 7 height 7
checkbox input "true"
click at [223, 78] on button "Apply" at bounding box center [220, 78] width 20 height 10
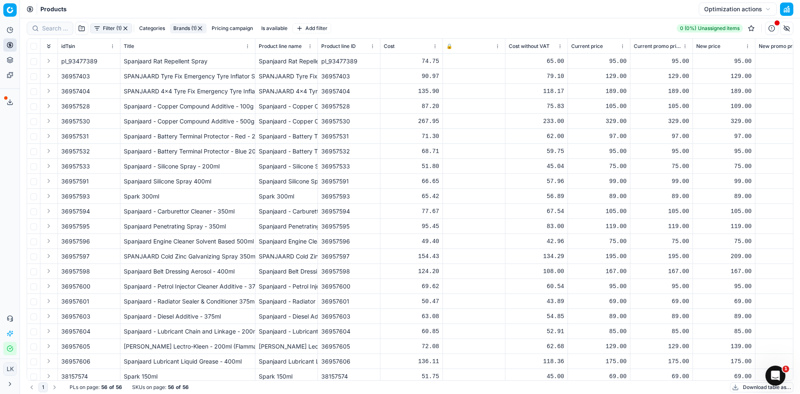
click at [132, 373] on div "Spark 150ml" at bounding box center [188, 376] width 128 height 8
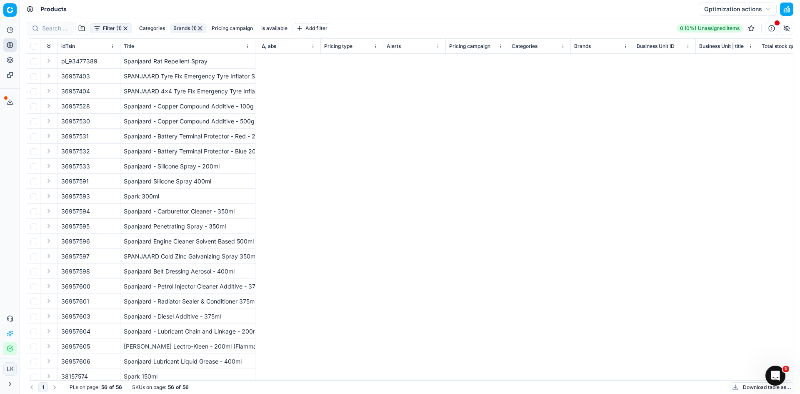
scroll to position [0, 125]
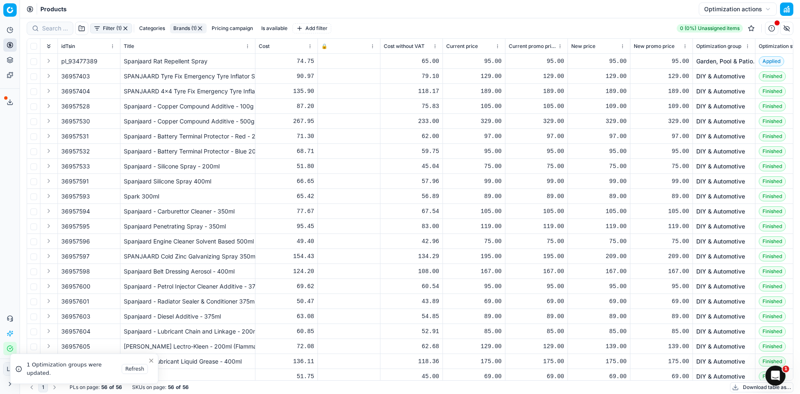
click at [185, 25] on button "Brands (1)" at bounding box center [188, 28] width 37 height 10
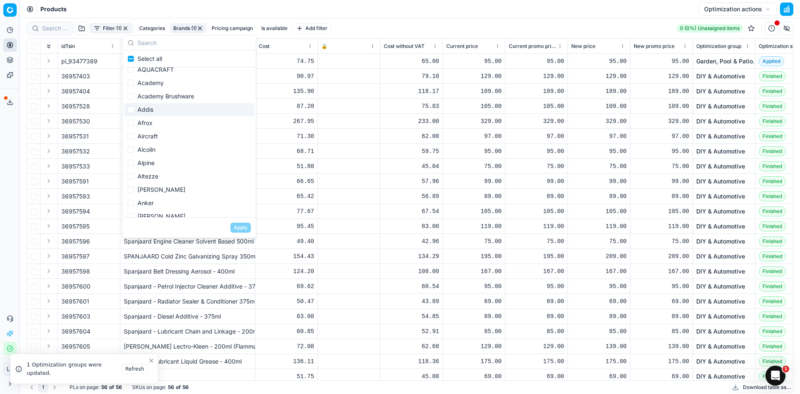
scroll to position [0, 0]
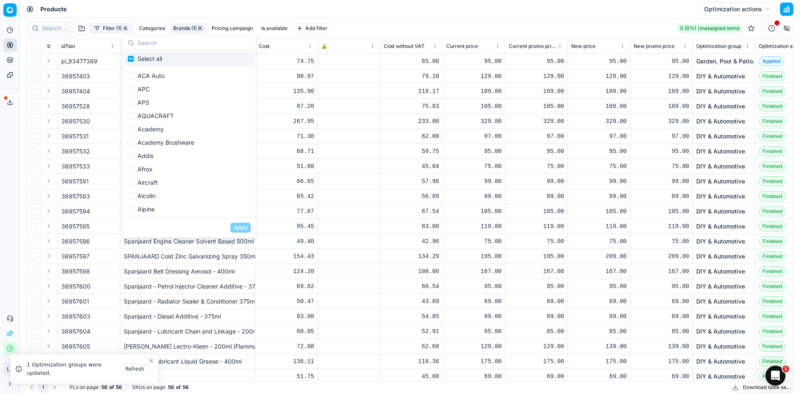
click at [379, 19] on div "Filter (1) Categories Brands (1) Pricing campaign Is available Add filter 0 (0%…" at bounding box center [410, 28] width 767 height 20
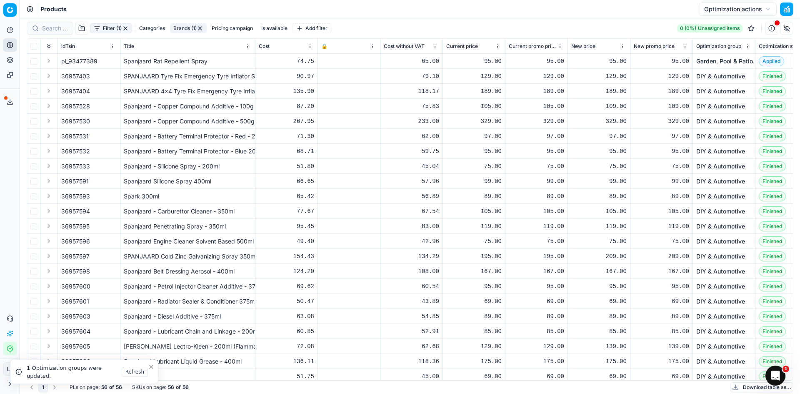
click at [151, 365] on icon "Close toast" at bounding box center [151, 366] width 7 height 7
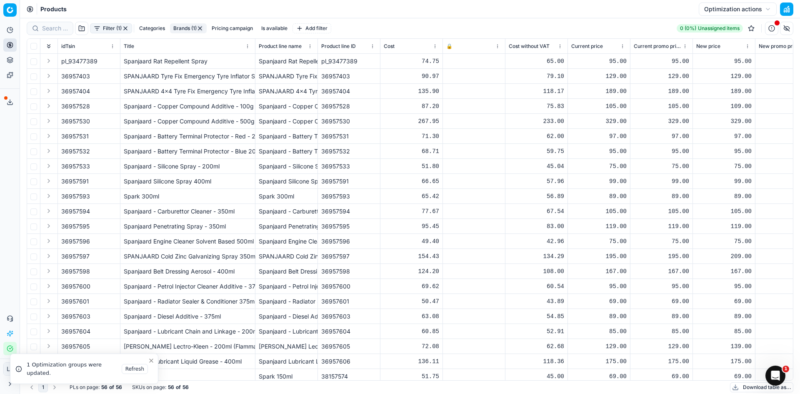
scroll to position [28, 0]
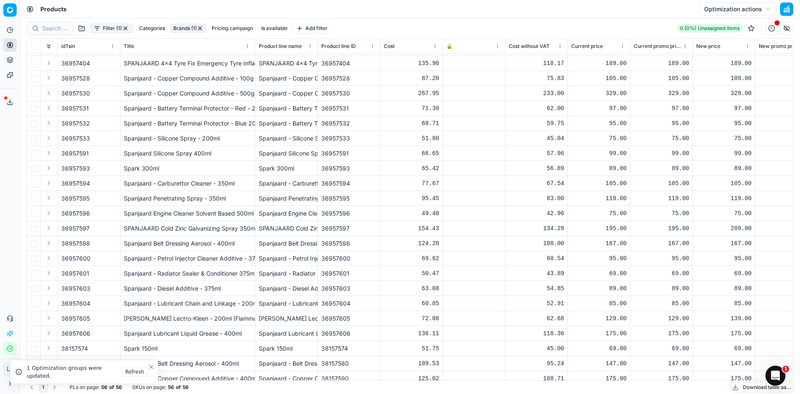
click at [152, 365] on icon "Close toast" at bounding box center [151, 366] width 7 height 7
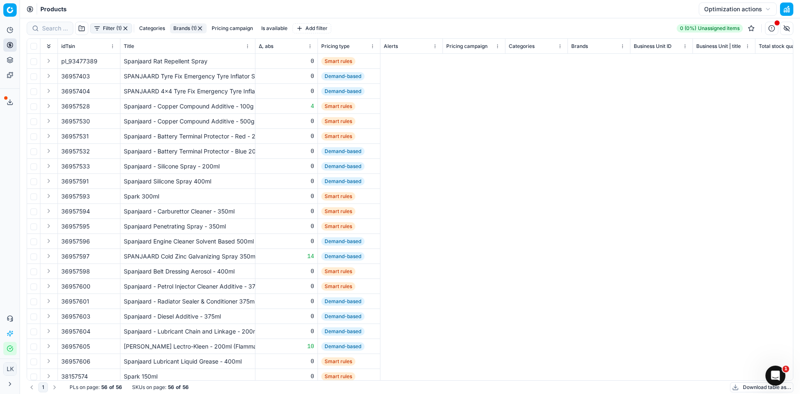
scroll to position [0, 0]
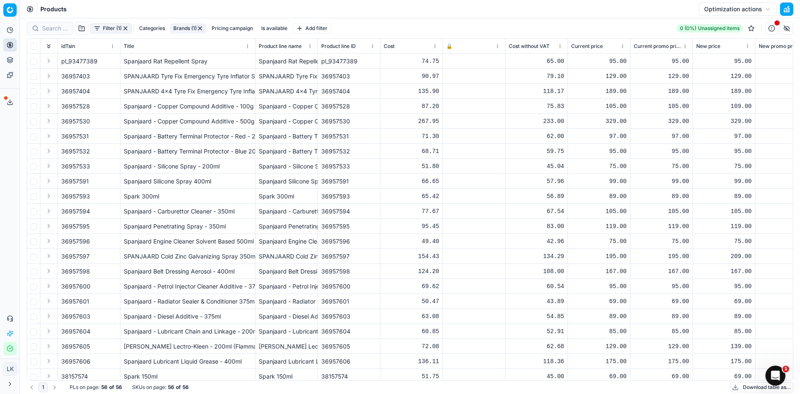
click at [420, 22] on div "Filter (1) Categories Brands (1) Pricing campaign Is available Add filter 0 (0%…" at bounding box center [410, 28] width 767 height 13
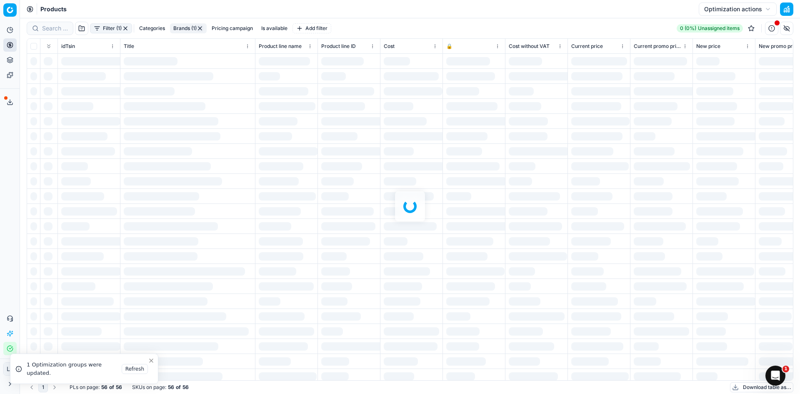
click at [33, 43] on div at bounding box center [410, 205] width 780 height 375
click at [36, 47] on input "checkbox" at bounding box center [33, 46] width 7 height 7
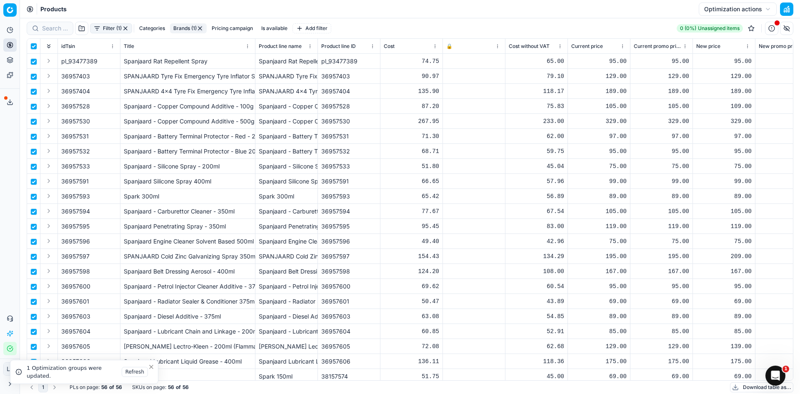
click at [154, 363] on icon "Close toast" at bounding box center [151, 366] width 7 height 7
click at [149, 365] on icon "Close toast" at bounding box center [151, 366] width 7 height 7
click at [153, 367] on icon "Close toast" at bounding box center [151, 366] width 7 height 7
click at [58, 10] on span "Products" at bounding box center [53, 9] width 26 height 8
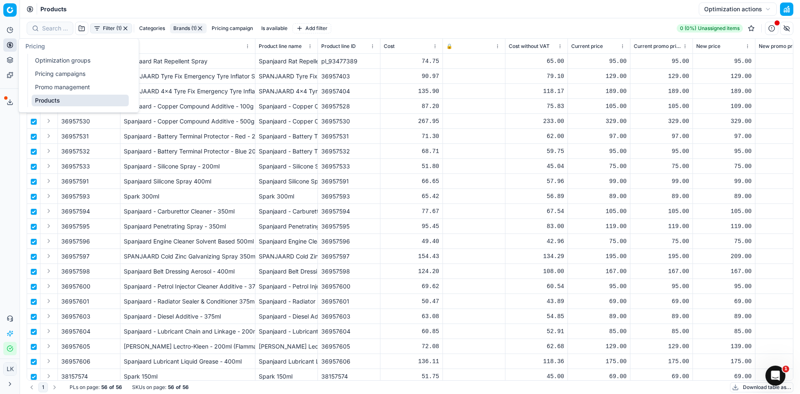
click at [13, 45] on circle at bounding box center [9, 44] width 5 height 5
click at [53, 59] on link "Optimization groups" at bounding box center [80, 61] width 97 height 12
checkbox input "false"
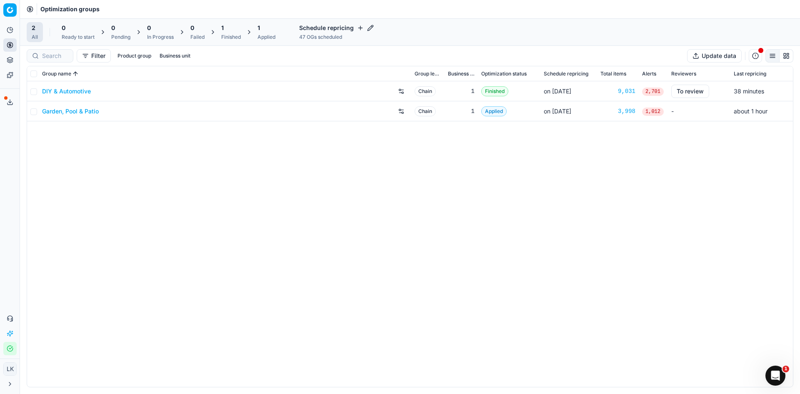
click at [215, 282] on div "DIY & Automotive Chain 1 Finished on Sep 26 9,031 2,701 To review 38 minutes Ga…" at bounding box center [410, 233] width 766 height 305
click at [114, 170] on div "DIY & Automotive Chain 1 Finished on Sep 26 9,031 2,701 To review 38 minutes Ga…" at bounding box center [410, 233] width 766 height 305
click at [86, 92] on link "DIY & Automotive" at bounding box center [66, 91] width 49 height 8
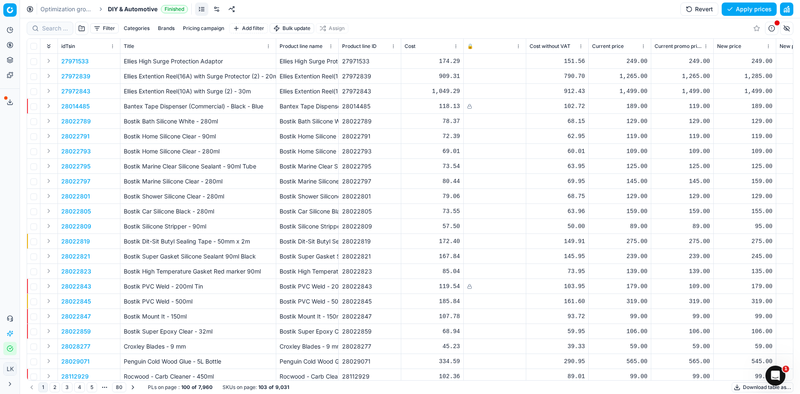
click at [168, 32] on button "Brands" at bounding box center [166, 28] width 23 height 10
type input "spa"
click at [105, 58] on input "Suggestions" at bounding box center [108, 58] width 7 height 7
checkbox input "true"
click at [218, 73] on button "Apply" at bounding box center [218, 78] width 20 height 10
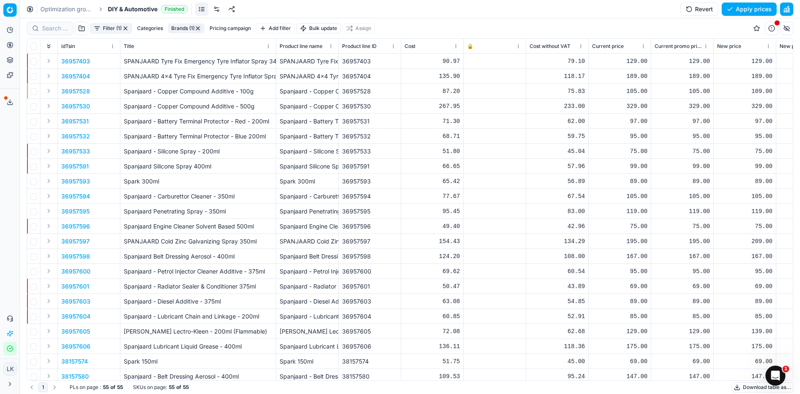
click at [390, 11] on div "Optimization groups DIY & Automotive Finished Revert Apply prices" at bounding box center [410, 9] width 780 height 18
click at [36, 47] on input "checkbox" at bounding box center [33, 46] width 7 height 7
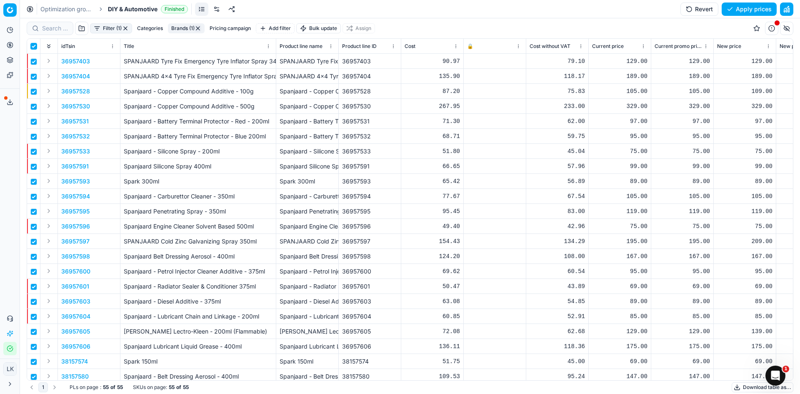
checkbox input "true"
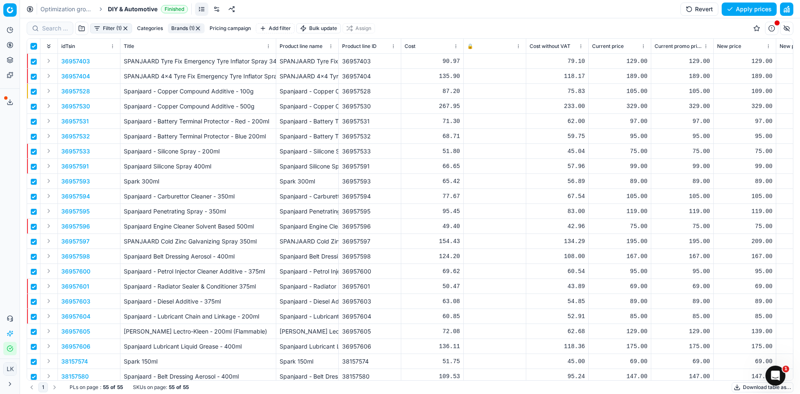
checkbox input "true"
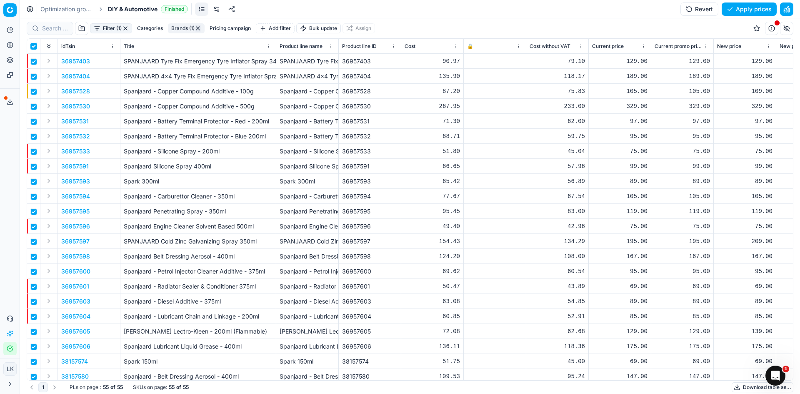
checkbox input "true"
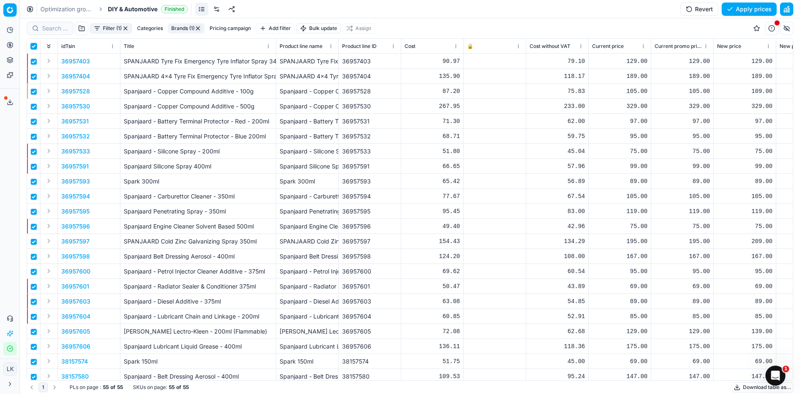
checkbox input "true"
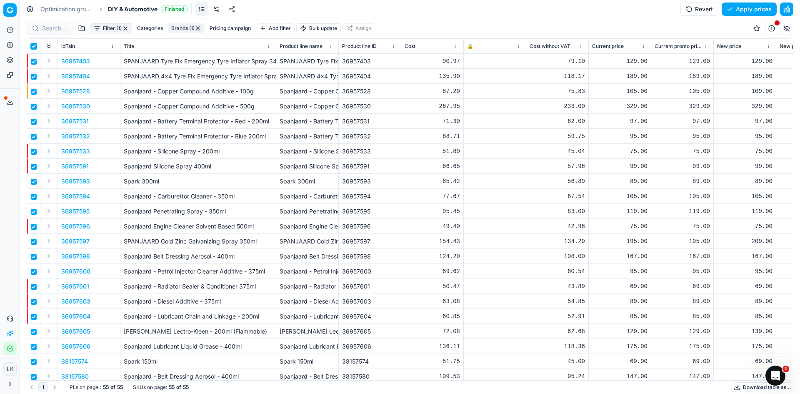
checkbox input "true"
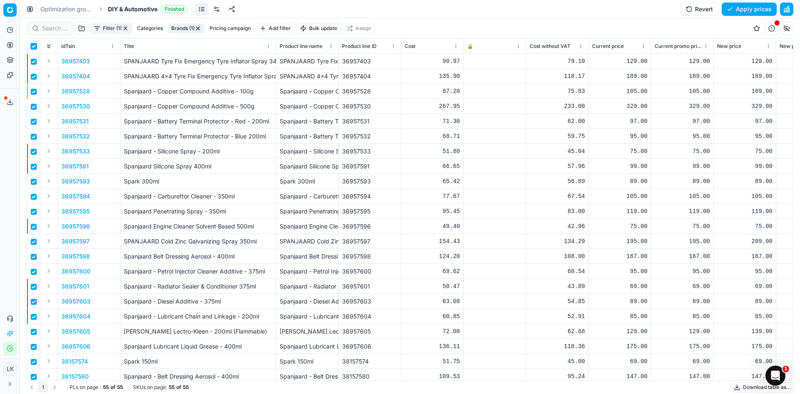
checkbox input "true"
click at [215, 9] on link at bounding box center [216, 9] width 13 height 13
checkbox input "false"
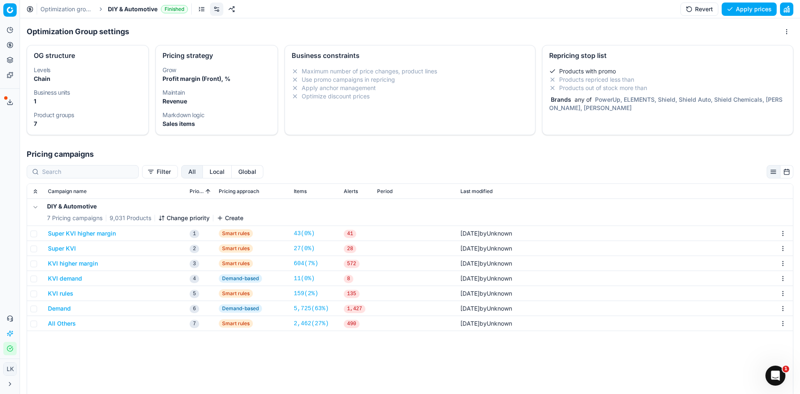
click at [571, 113] on div "Products with promo Products repriced less than Products out of stock more than…" at bounding box center [668, 91] width 250 height 55
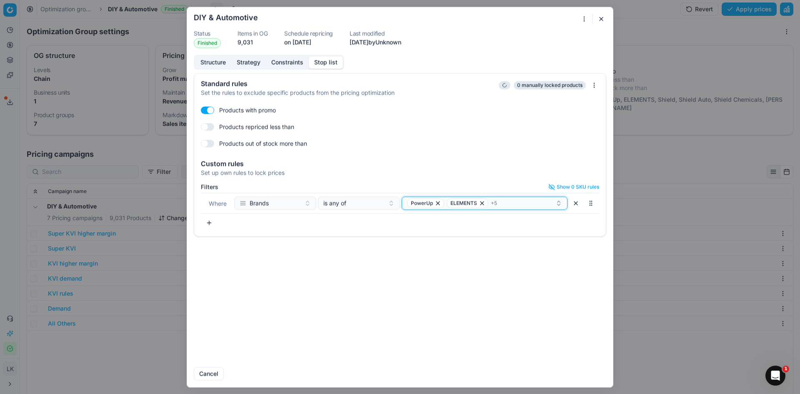
click at [508, 205] on div "PowerUp ELEMENTS + 5" at bounding box center [481, 203] width 148 height 10
type input "spanj"
click at [501, 233] on div "Spanjaard" at bounding box center [485, 234] width 163 height 13
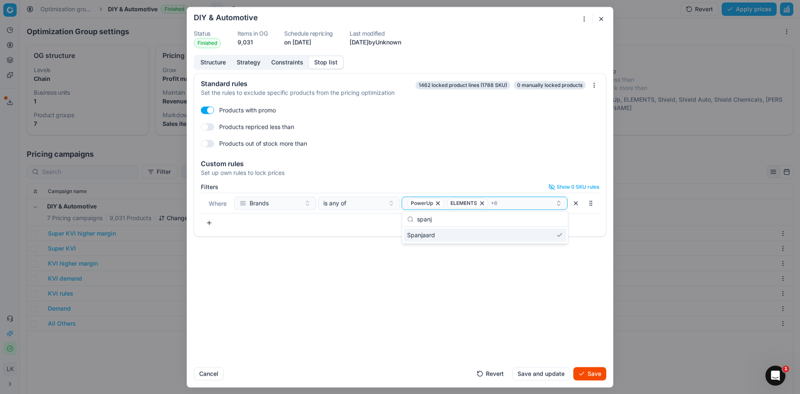
click at [550, 371] on button "Save and update" at bounding box center [541, 373] width 58 height 13
click at [594, 371] on button "Save" at bounding box center [589, 373] width 33 height 13
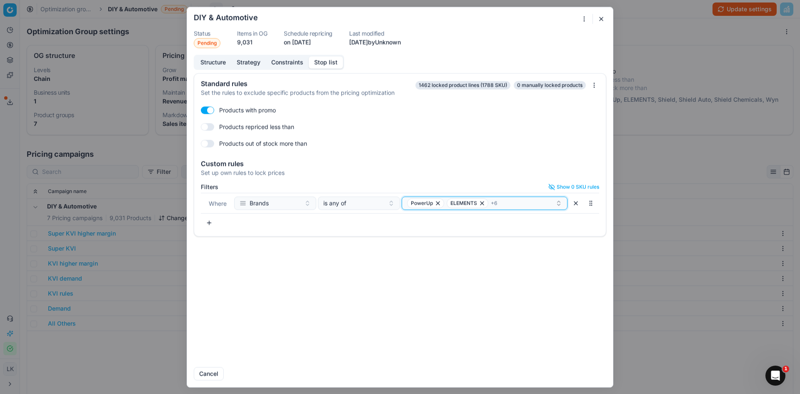
click at [528, 205] on div "PowerUp ELEMENTS + 6" at bounding box center [481, 203] width 148 height 10
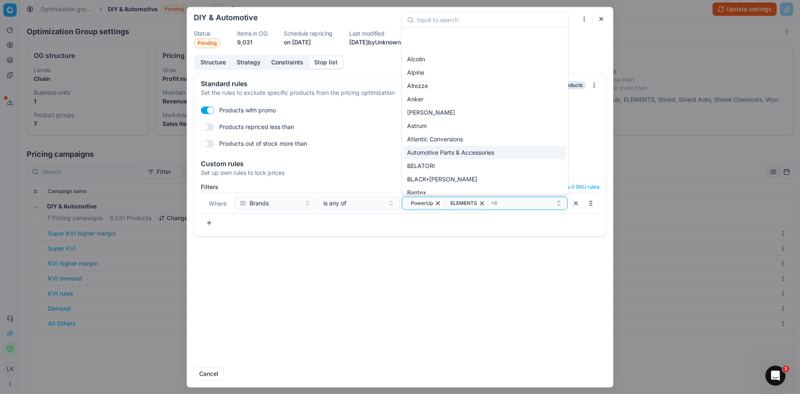
scroll to position [180, 0]
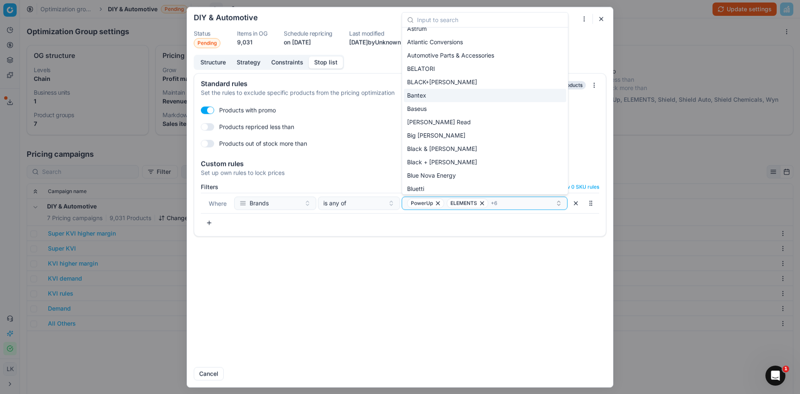
click at [390, 279] on div "Standard rules Set the rules to exclude specific products from the pricing opti…" at bounding box center [400, 216] width 426 height 287
